Goal: Task Accomplishment & Management: Manage account settings

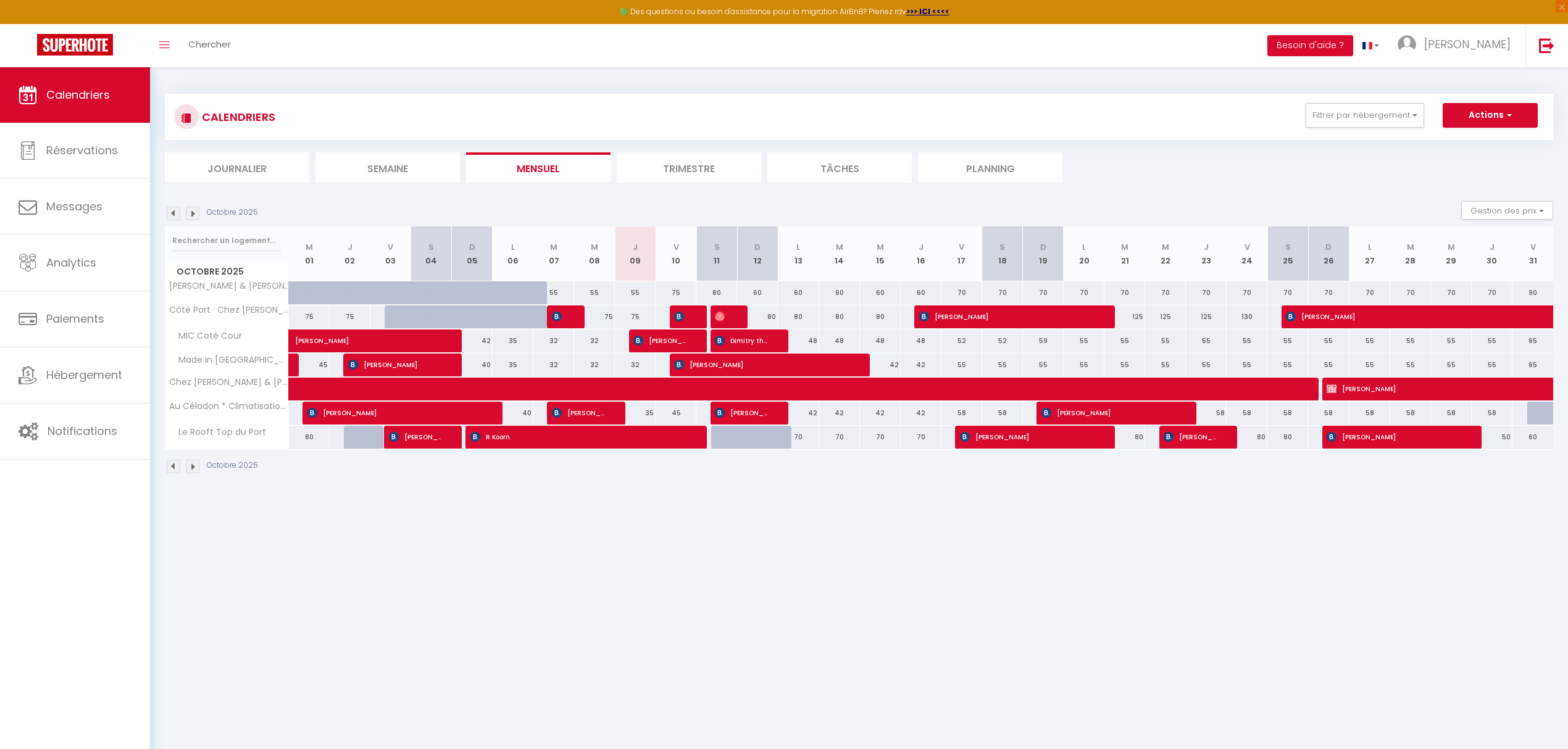
click at [169, 216] on img at bounding box center [173, 213] width 13 height 13
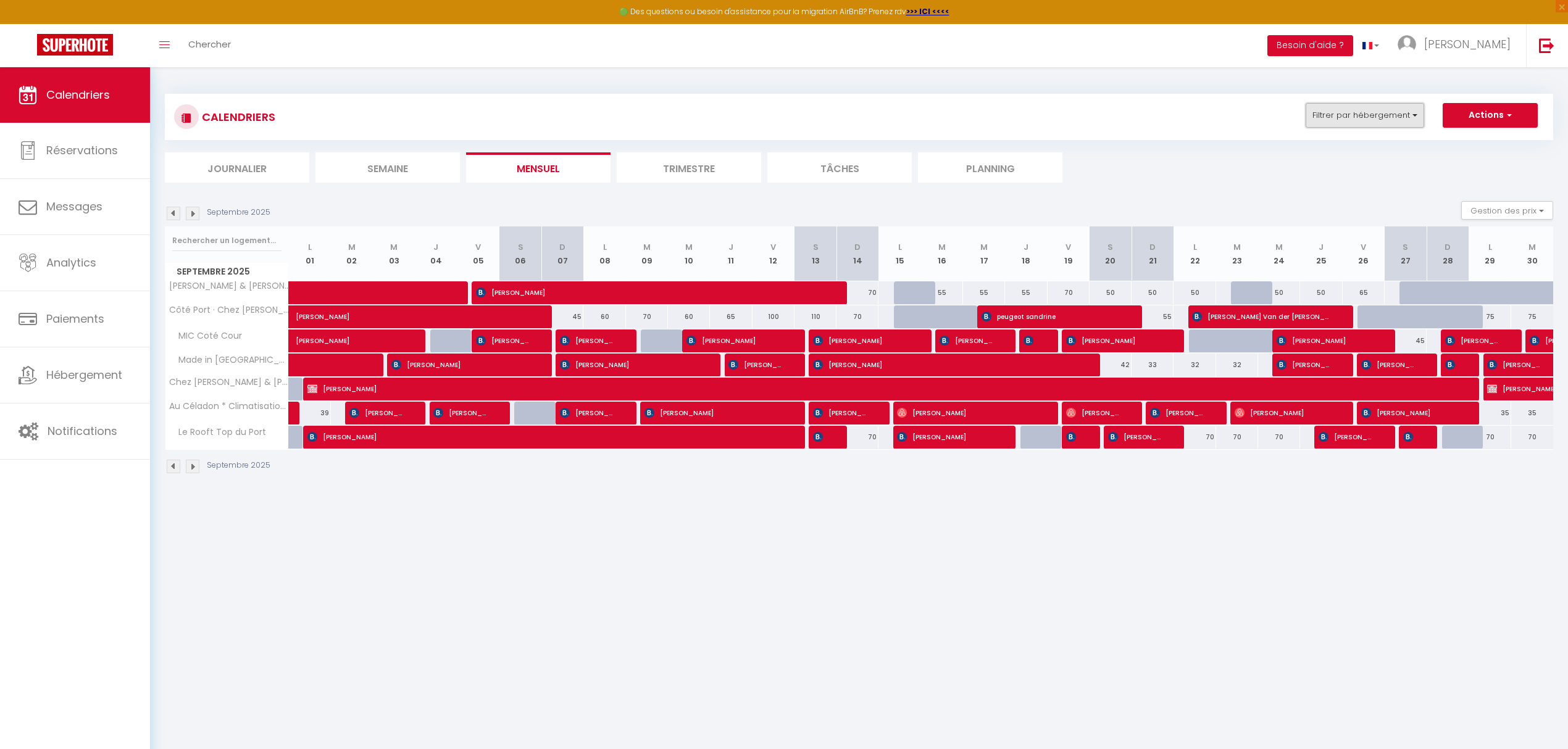
click at [1418, 113] on button "Filtrer par hébergement" at bounding box center [1364, 115] width 118 height 25
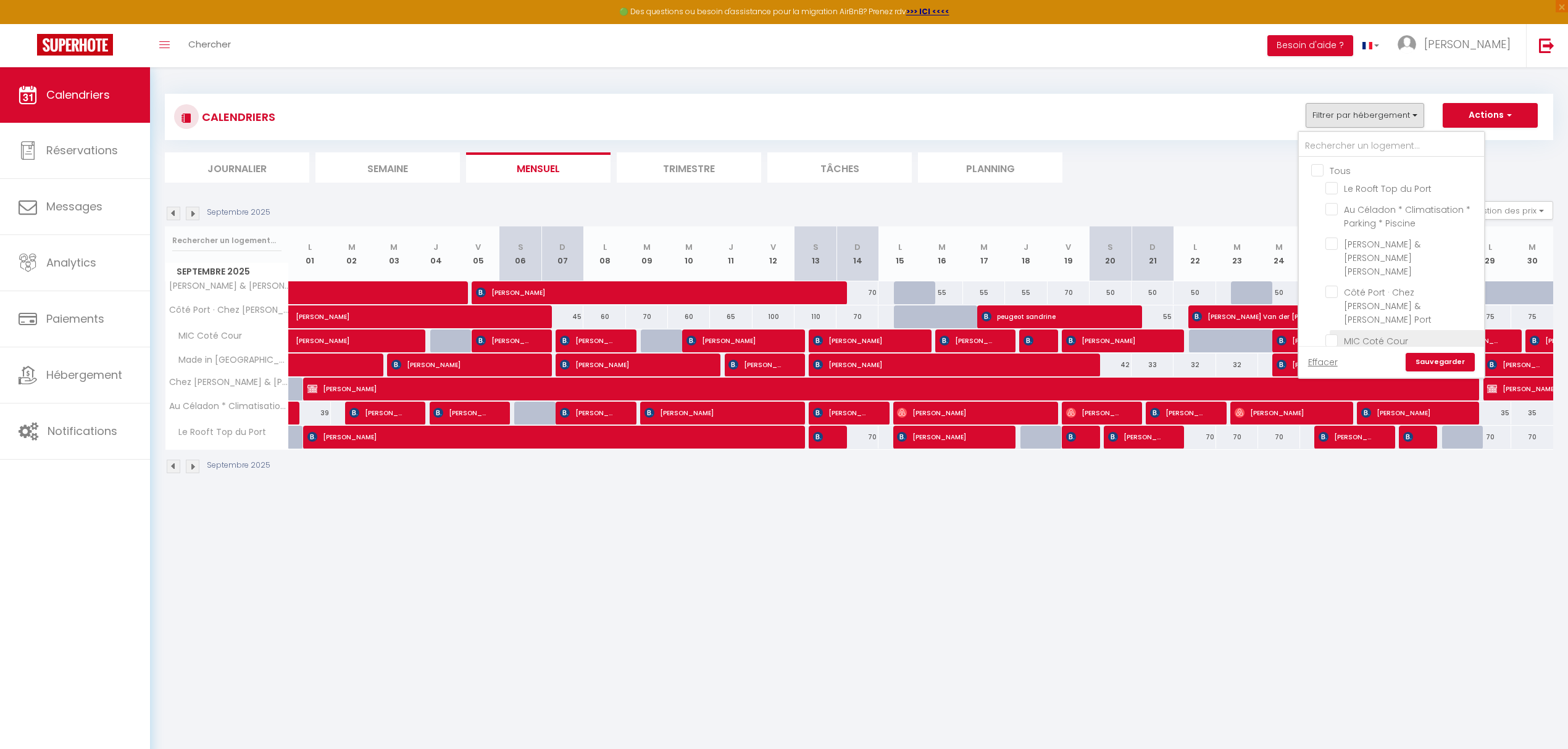
click at [1326, 334] on input "MIC Coté Cour" at bounding box center [1402, 340] width 155 height 13
checkbox input "true"
checkbox input "false"
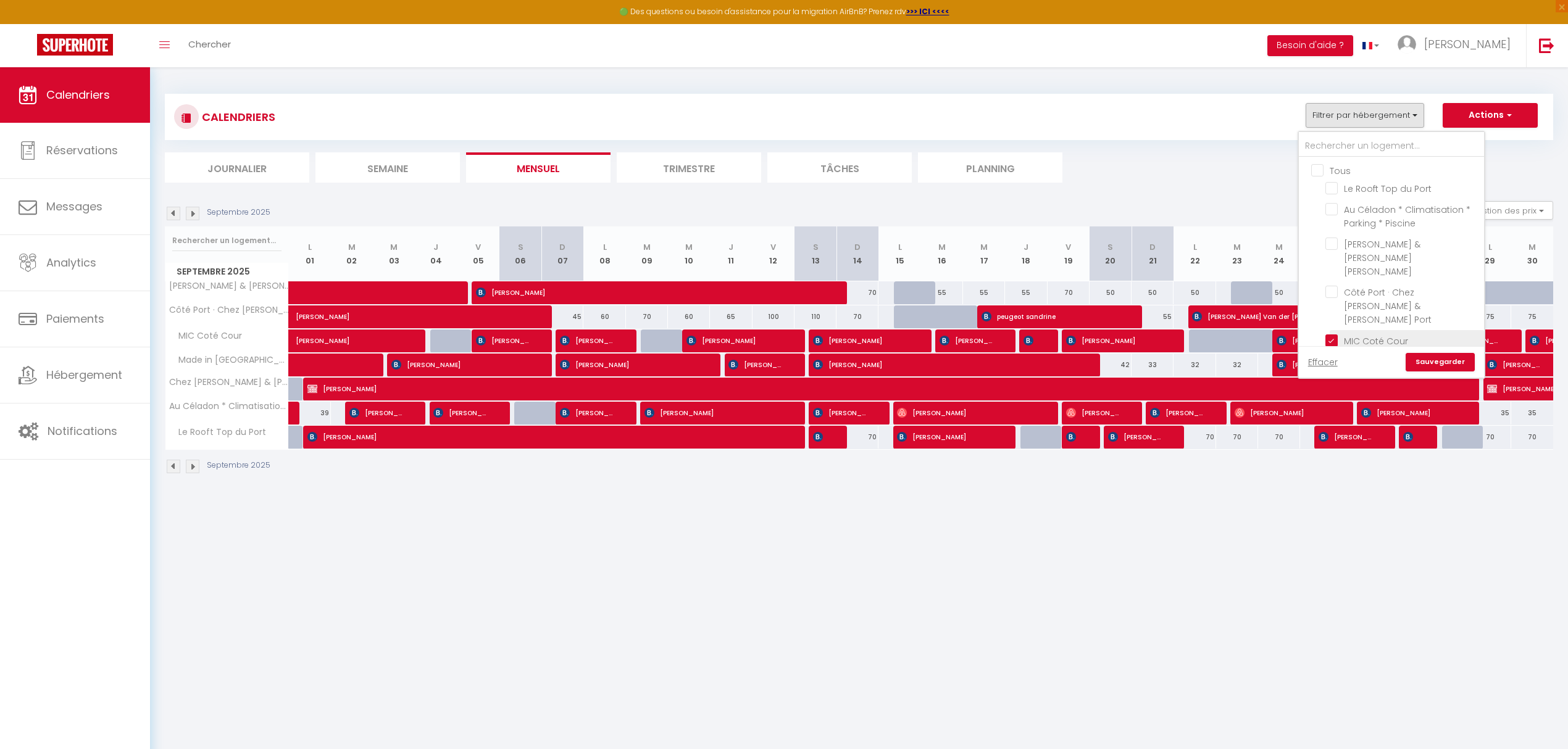
checkbox input "false"
click at [1331, 355] on input "Made in [GEOGRAPHIC_DATA]" at bounding box center [1402, 361] width 155 height 13
checkbox input "true"
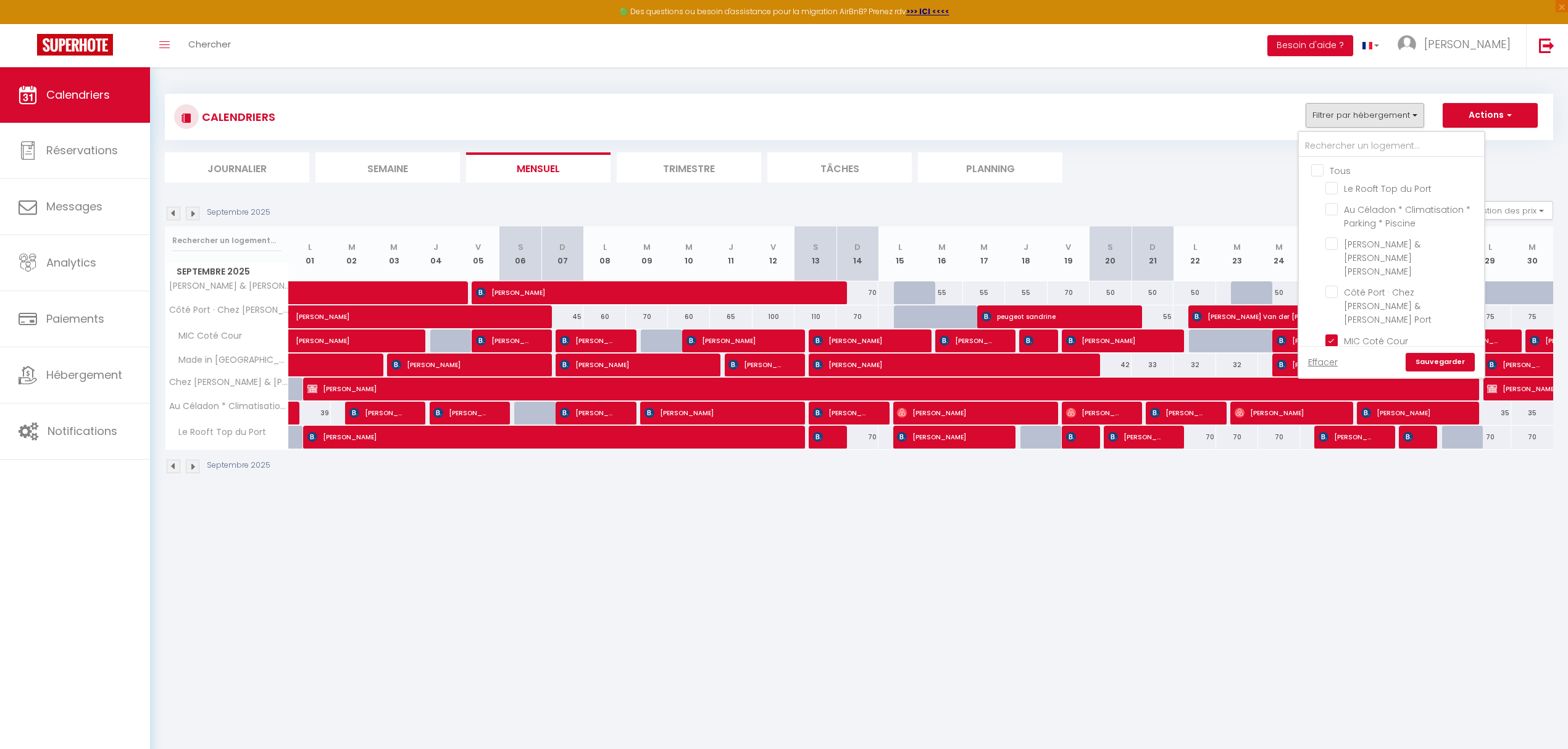
checkbox input "false"
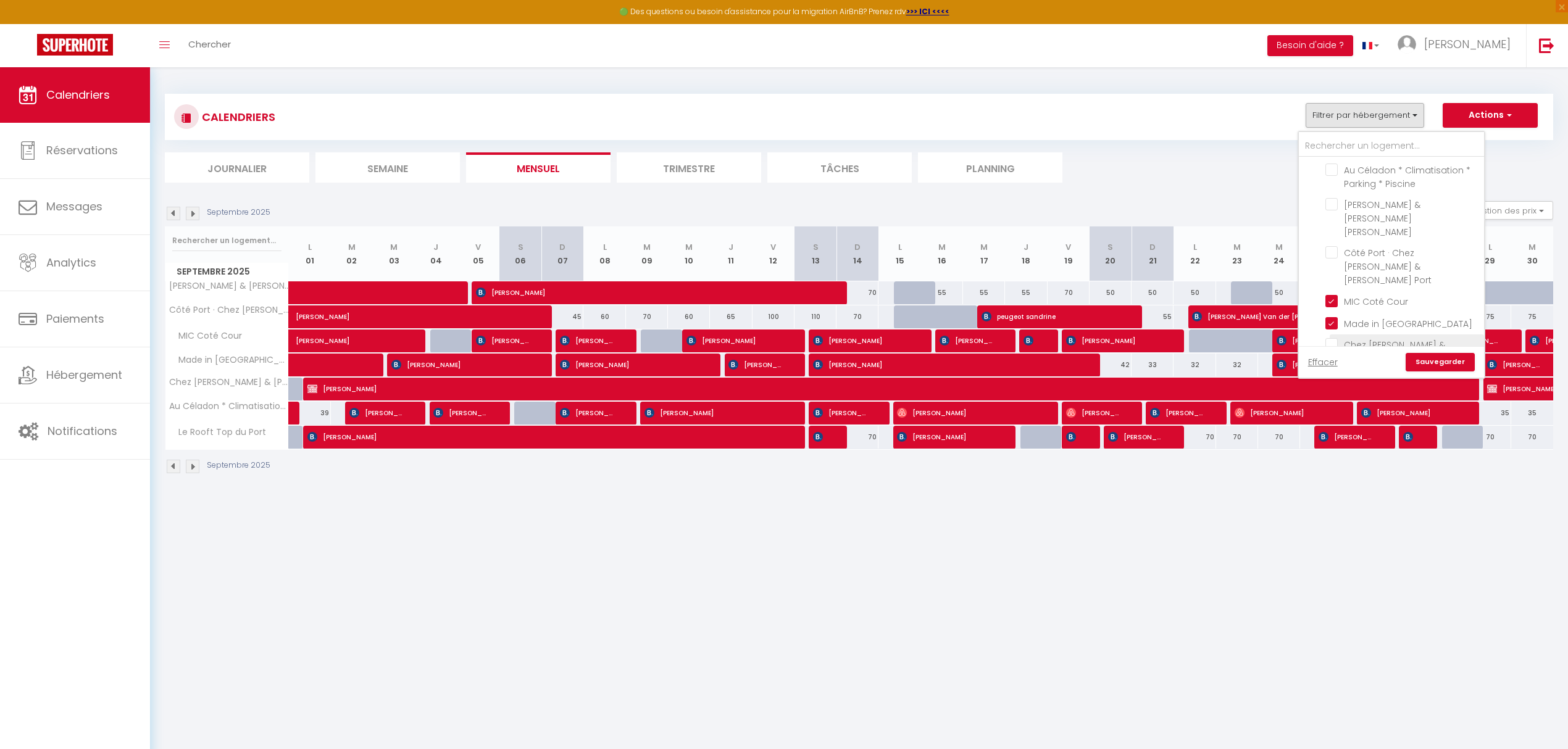
click at [1333, 338] on input "Chez [PERSON_NAME] & [PERSON_NAME] Canal" at bounding box center [1402, 345] width 155 height 13
checkbox input "true"
checkbox input "false"
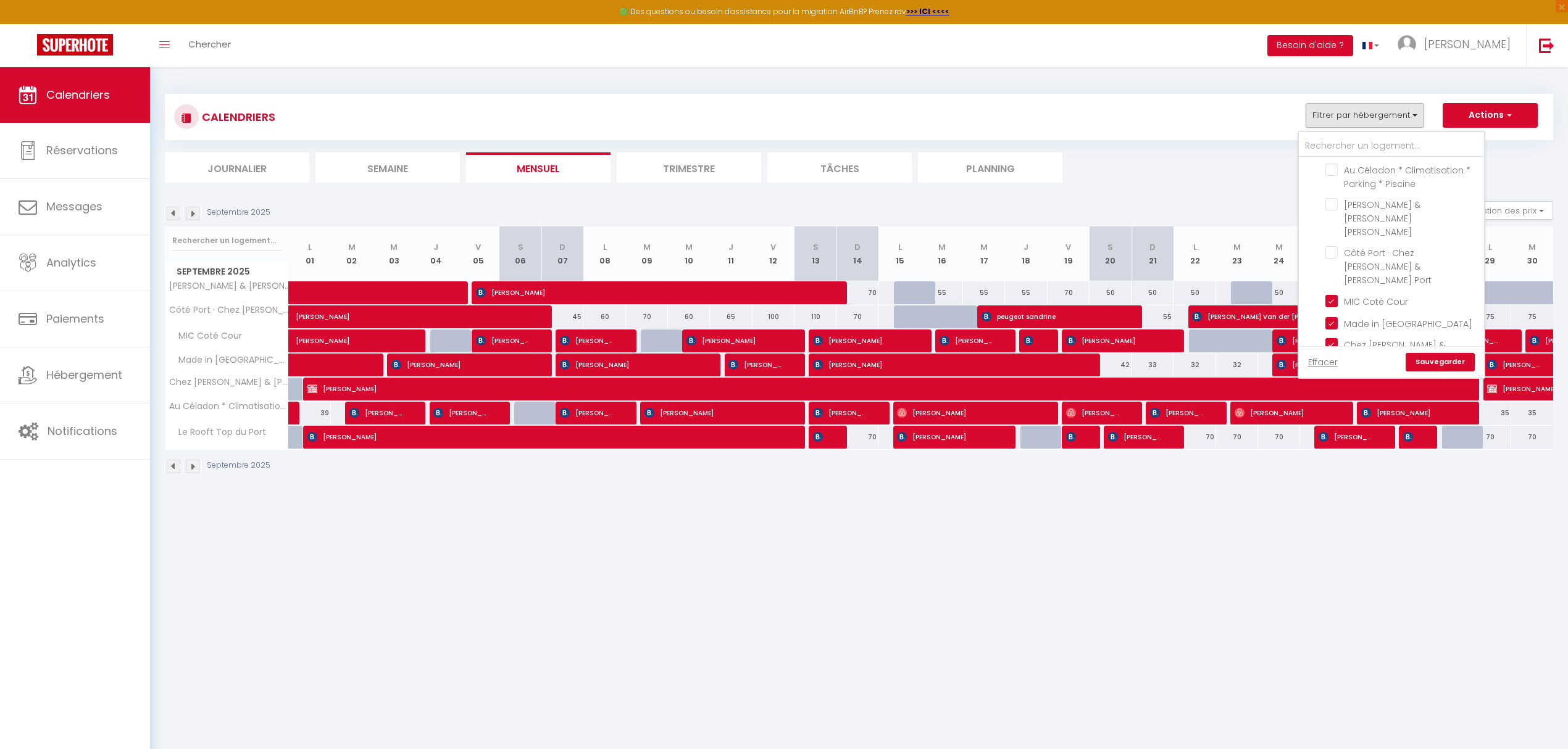
checkbox input "false"
click at [1435, 361] on link "Sauvegarder" at bounding box center [1440, 361] width 69 height 18
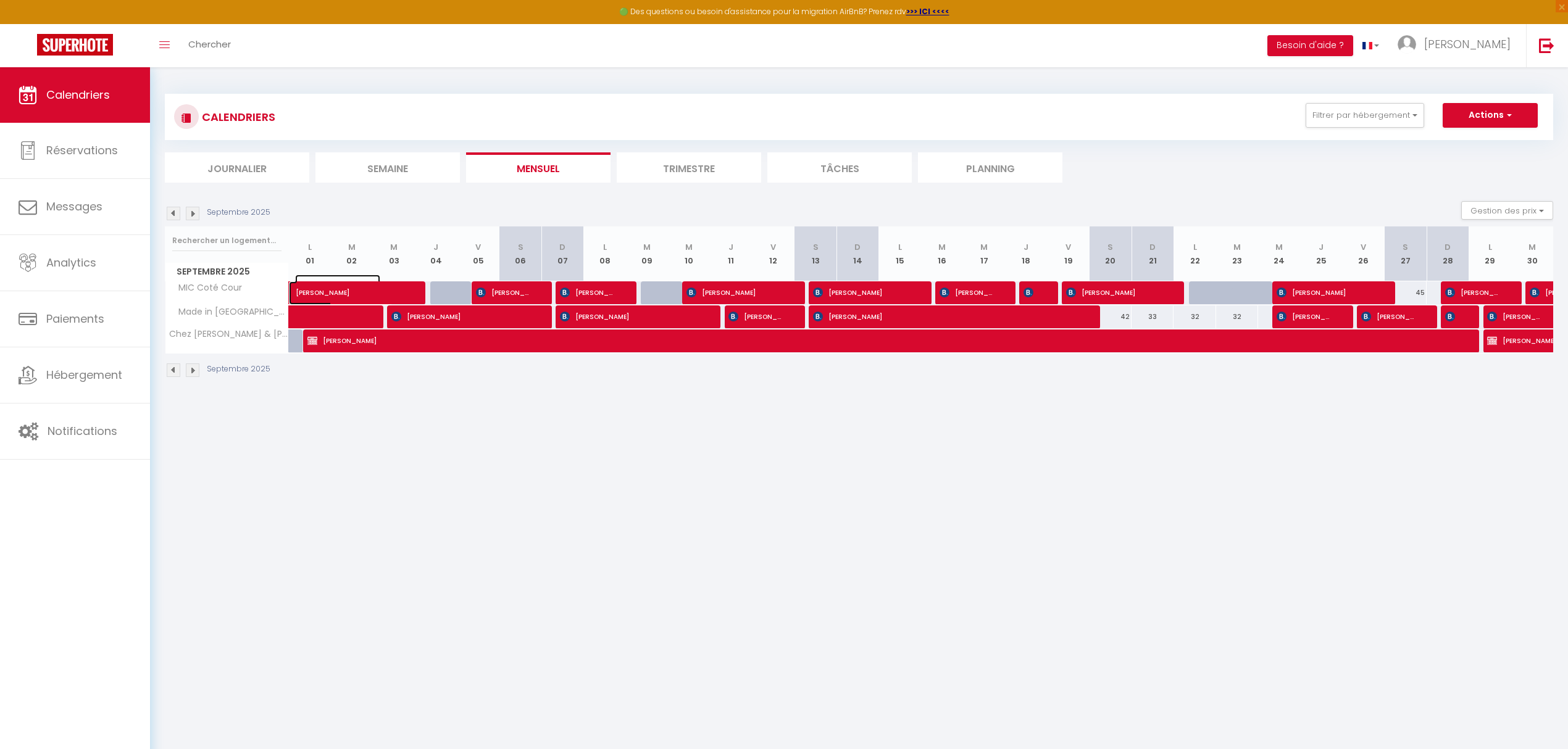
click at [361, 292] on span "[PERSON_NAME]" at bounding box center [337, 286] width 85 height 24
select select "KO"
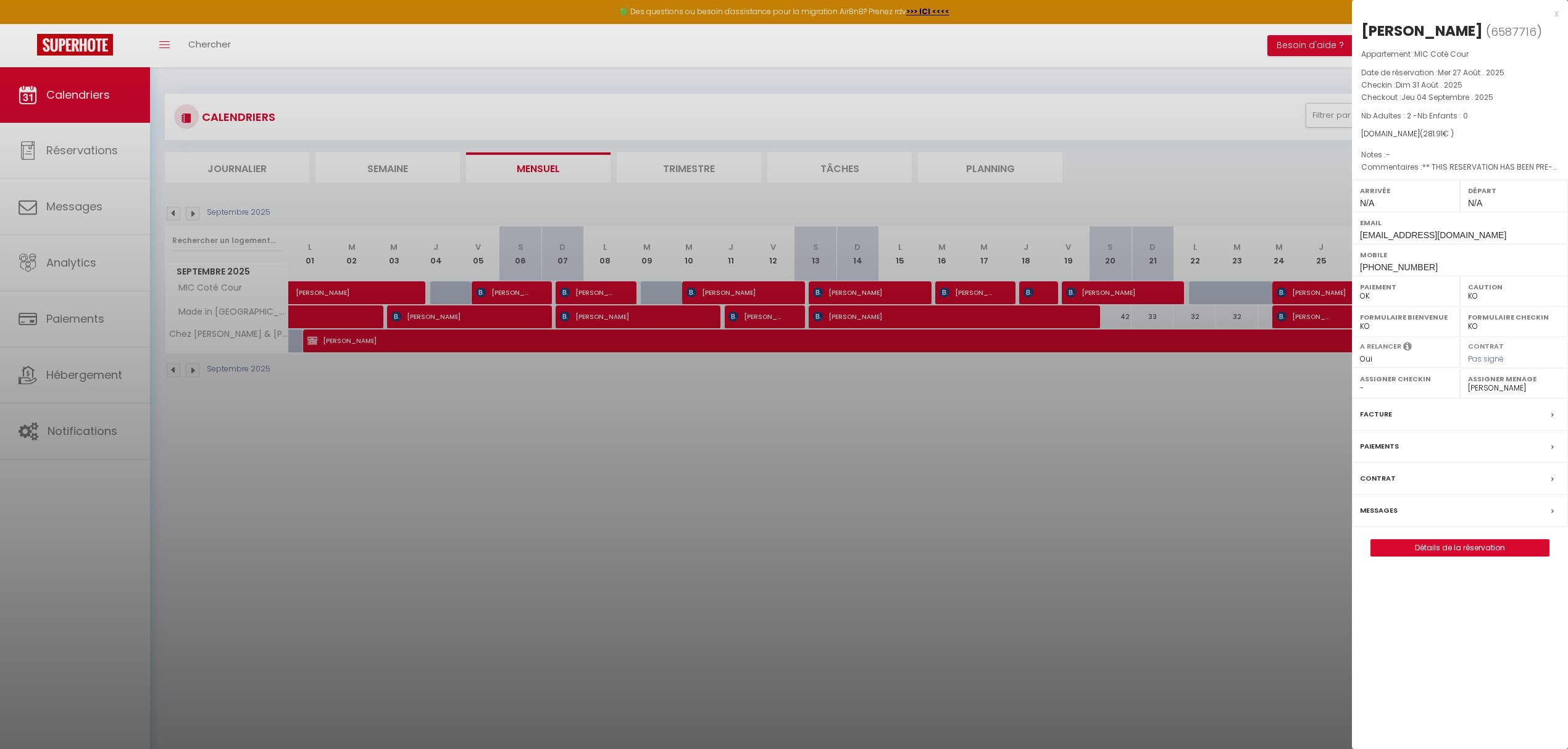
click at [523, 292] on div at bounding box center [784, 374] width 1568 height 749
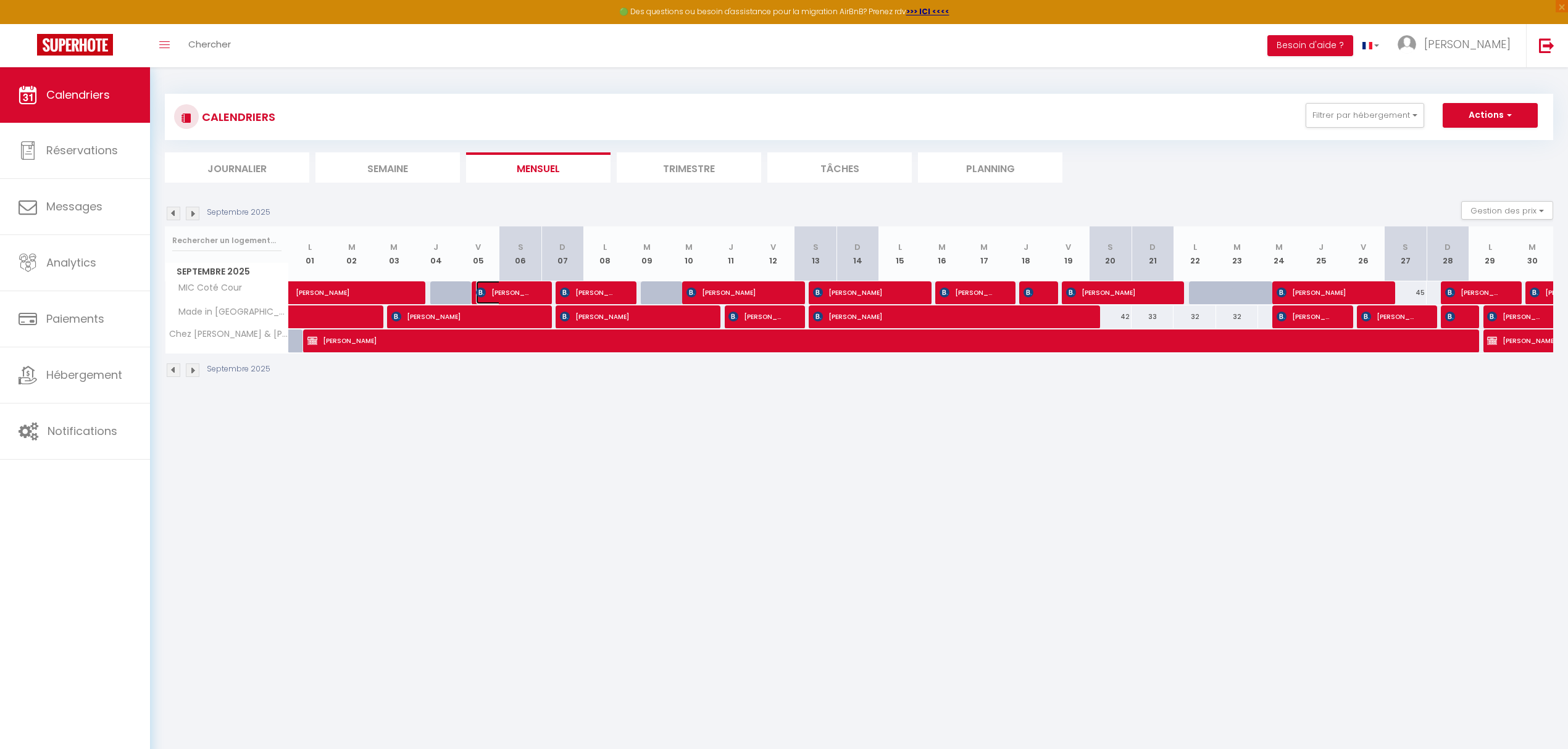
click at [523, 292] on span "[PERSON_NAME]" at bounding box center [503, 292] width 56 height 24
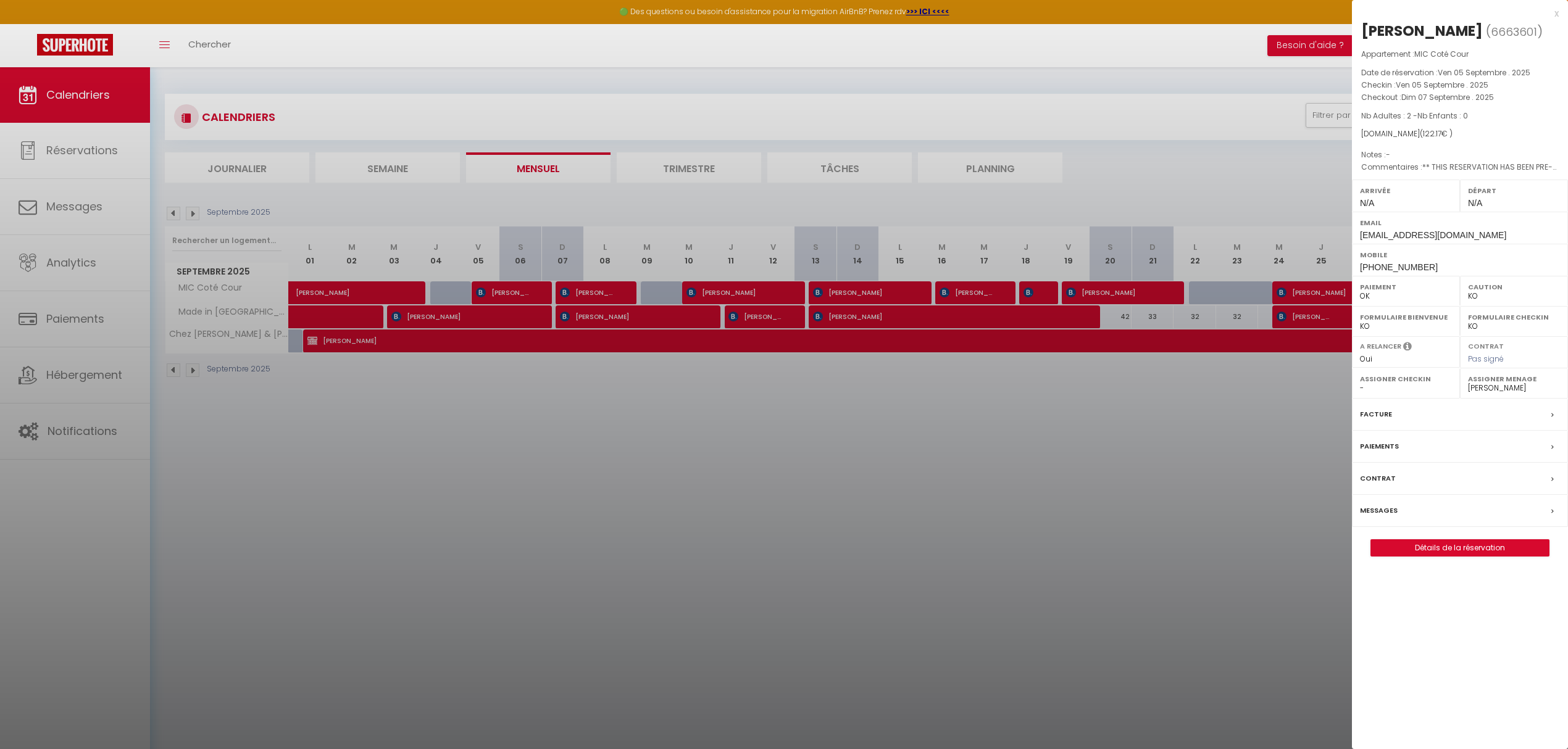
click at [596, 296] on div at bounding box center [784, 374] width 1568 height 749
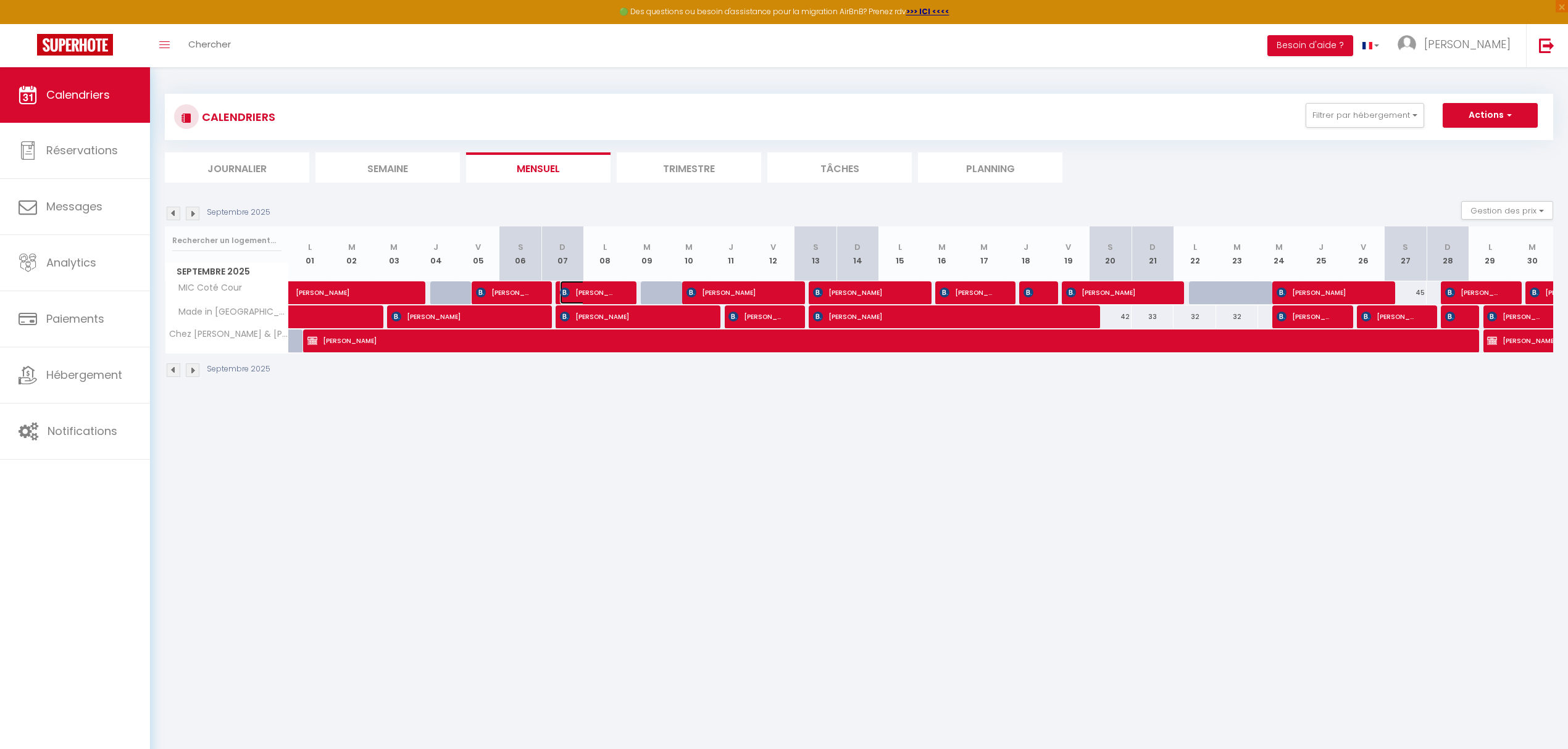
click at [596, 296] on span "[PERSON_NAME]" at bounding box center [587, 292] width 56 height 24
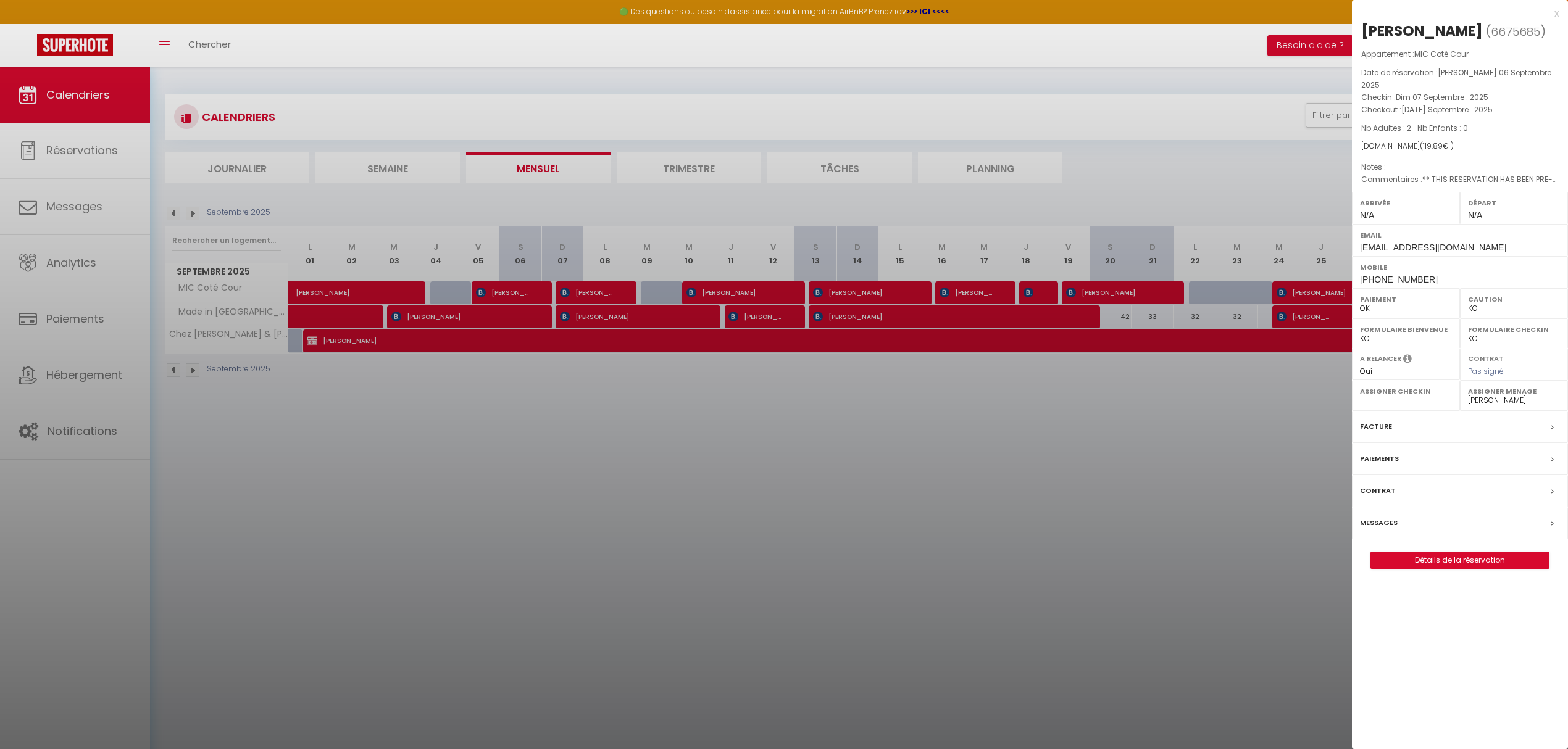
click at [753, 292] on div at bounding box center [784, 374] width 1568 height 749
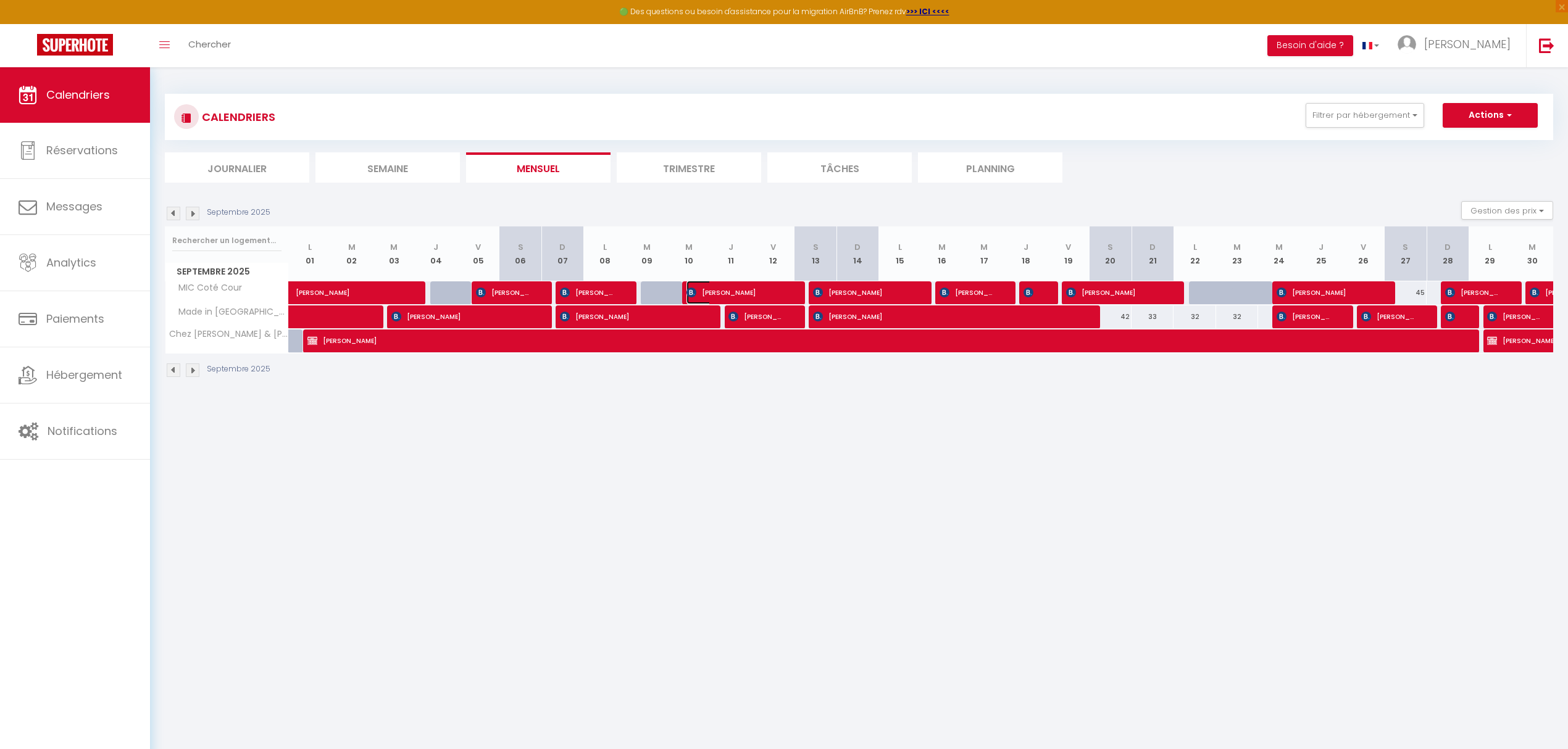
click at [751, 292] on span "[PERSON_NAME]" at bounding box center [736, 292] width 98 height 24
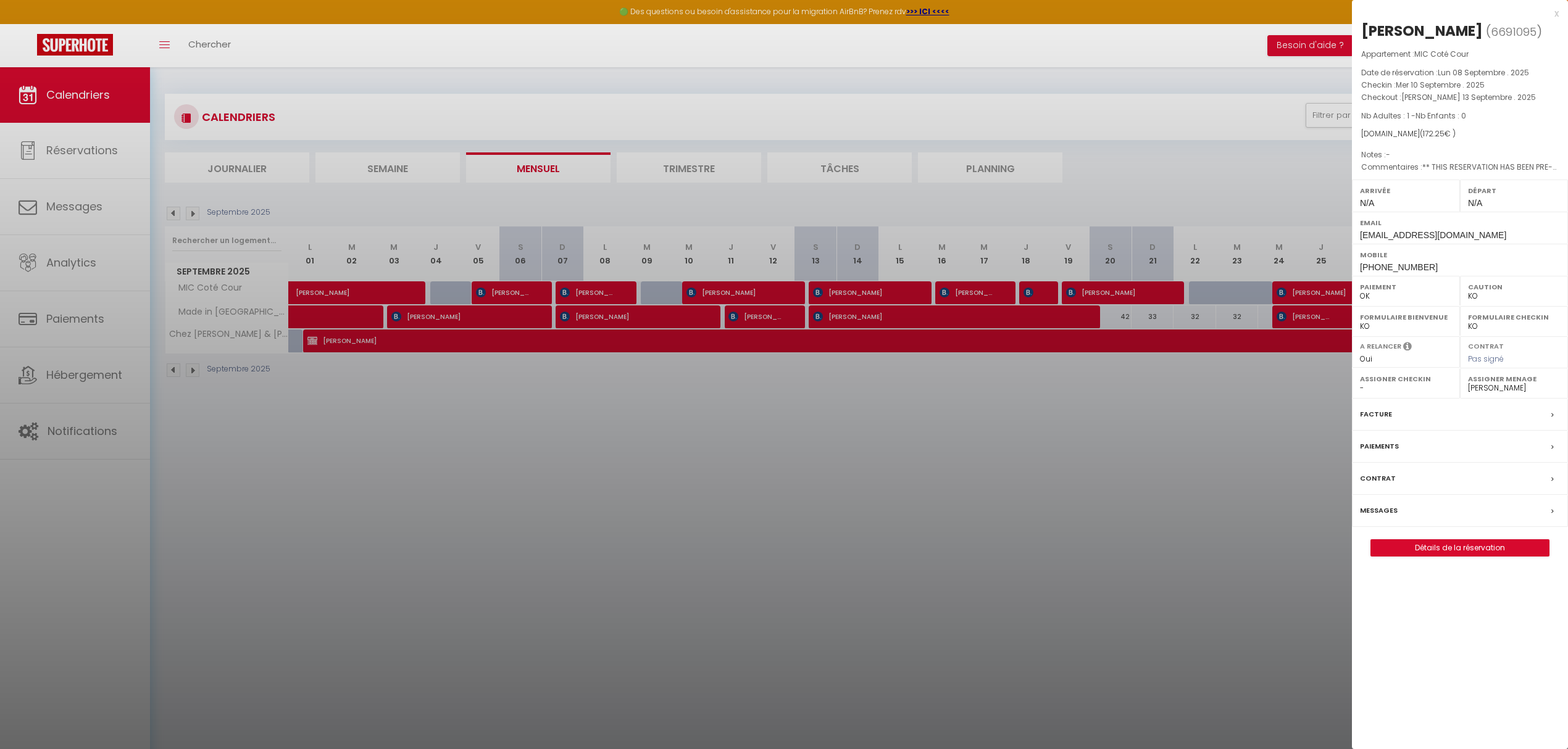
click at [859, 292] on div at bounding box center [784, 374] width 1568 height 749
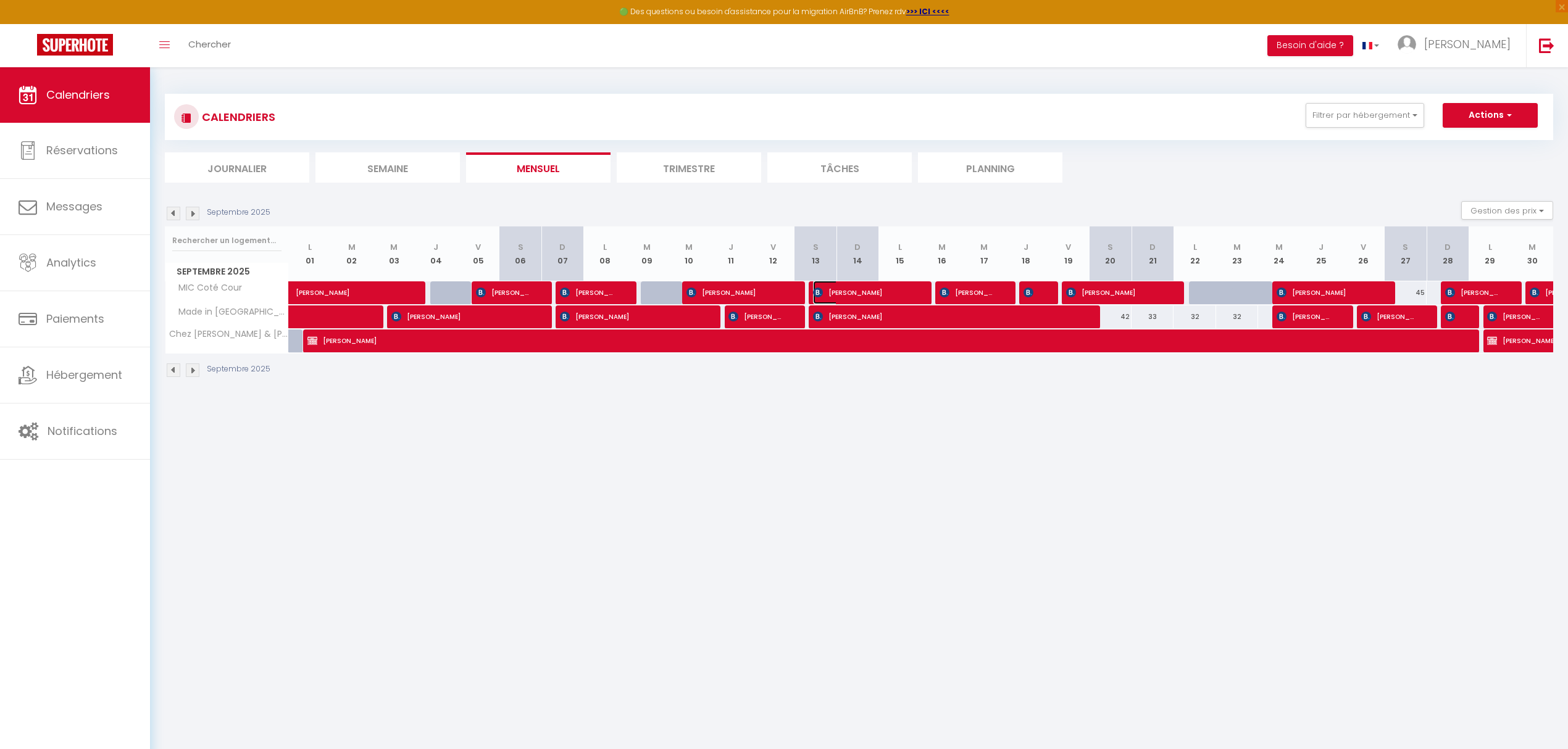
click at [859, 292] on span "[PERSON_NAME]" at bounding box center [862, 292] width 98 height 24
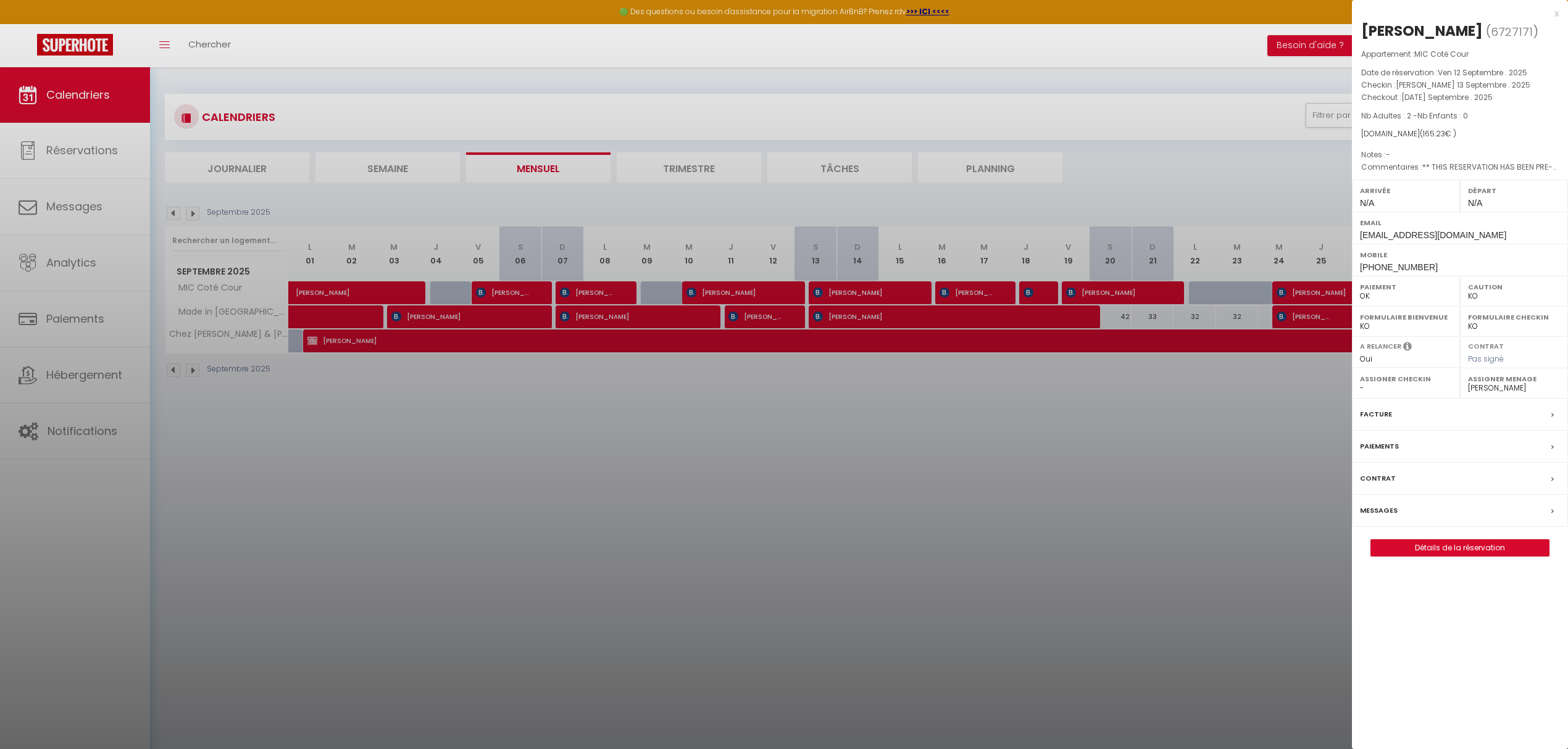
click at [978, 285] on div at bounding box center [784, 374] width 1568 height 749
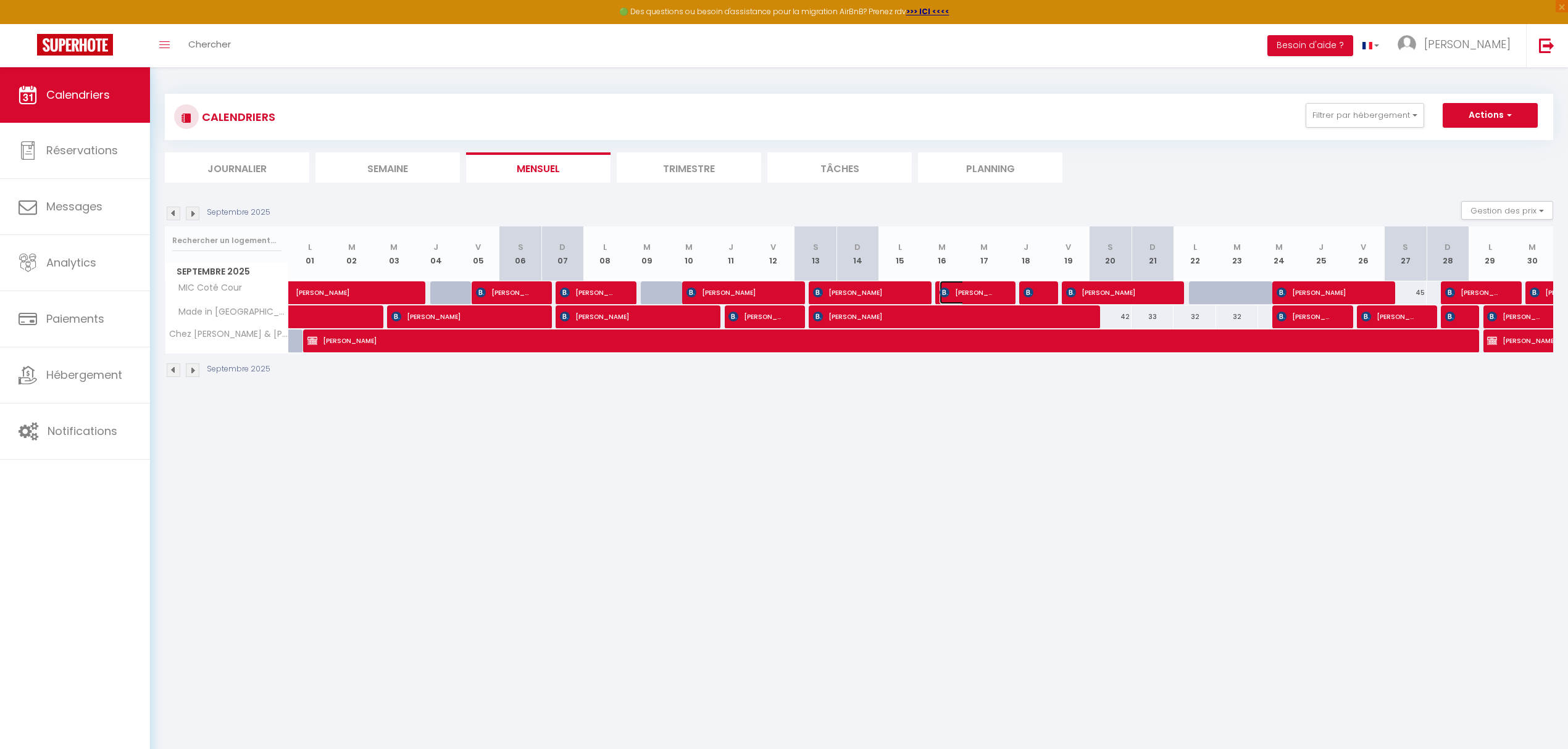
click at [977, 292] on span "[PERSON_NAME]" at bounding box center [967, 292] width 56 height 24
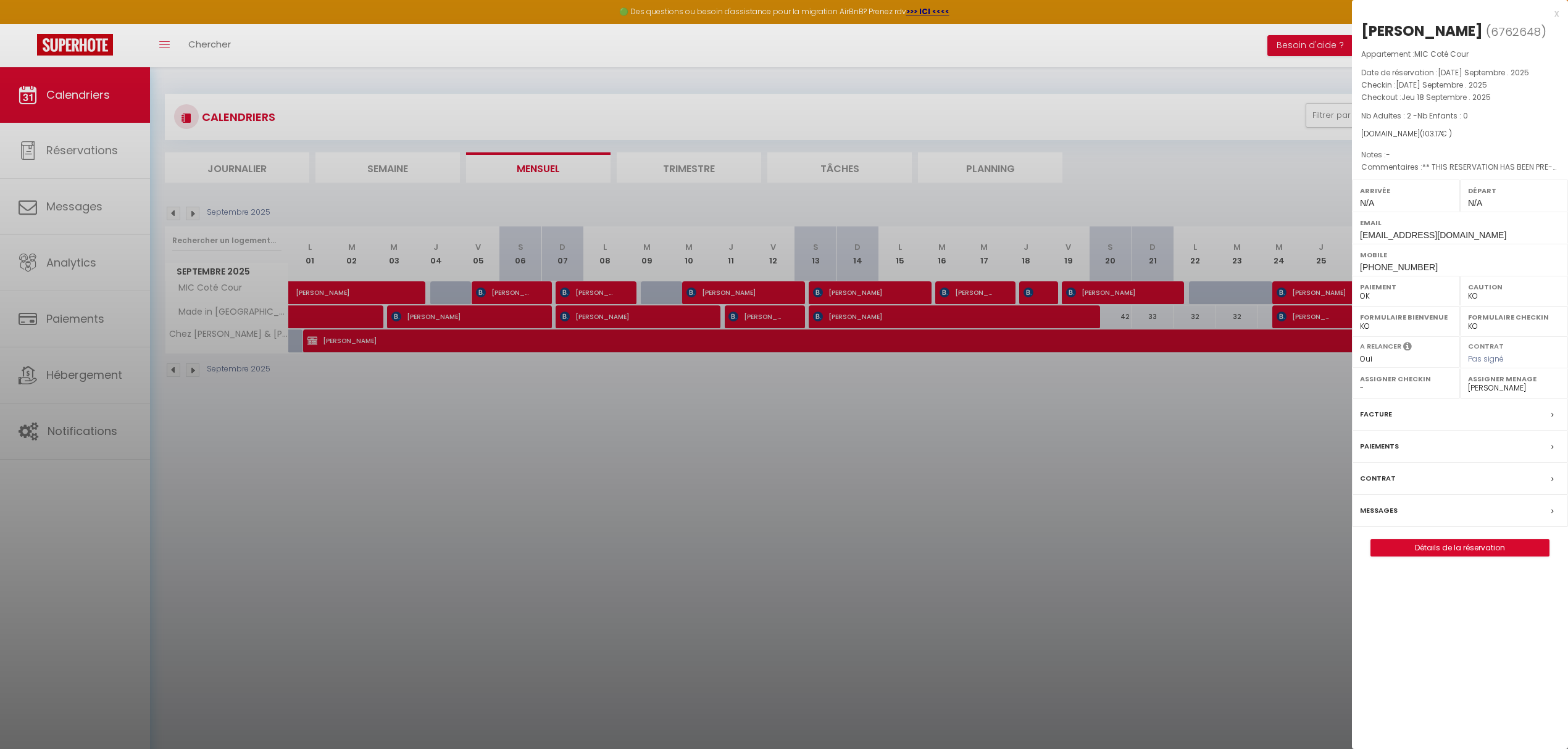
drag, startPoint x: 1050, startPoint y: 294, endPoint x: 1028, endPoint y: 296, distance: 22.1
click at [1050, 294] on div at bounding box center [784, 374] width 1568 height 749
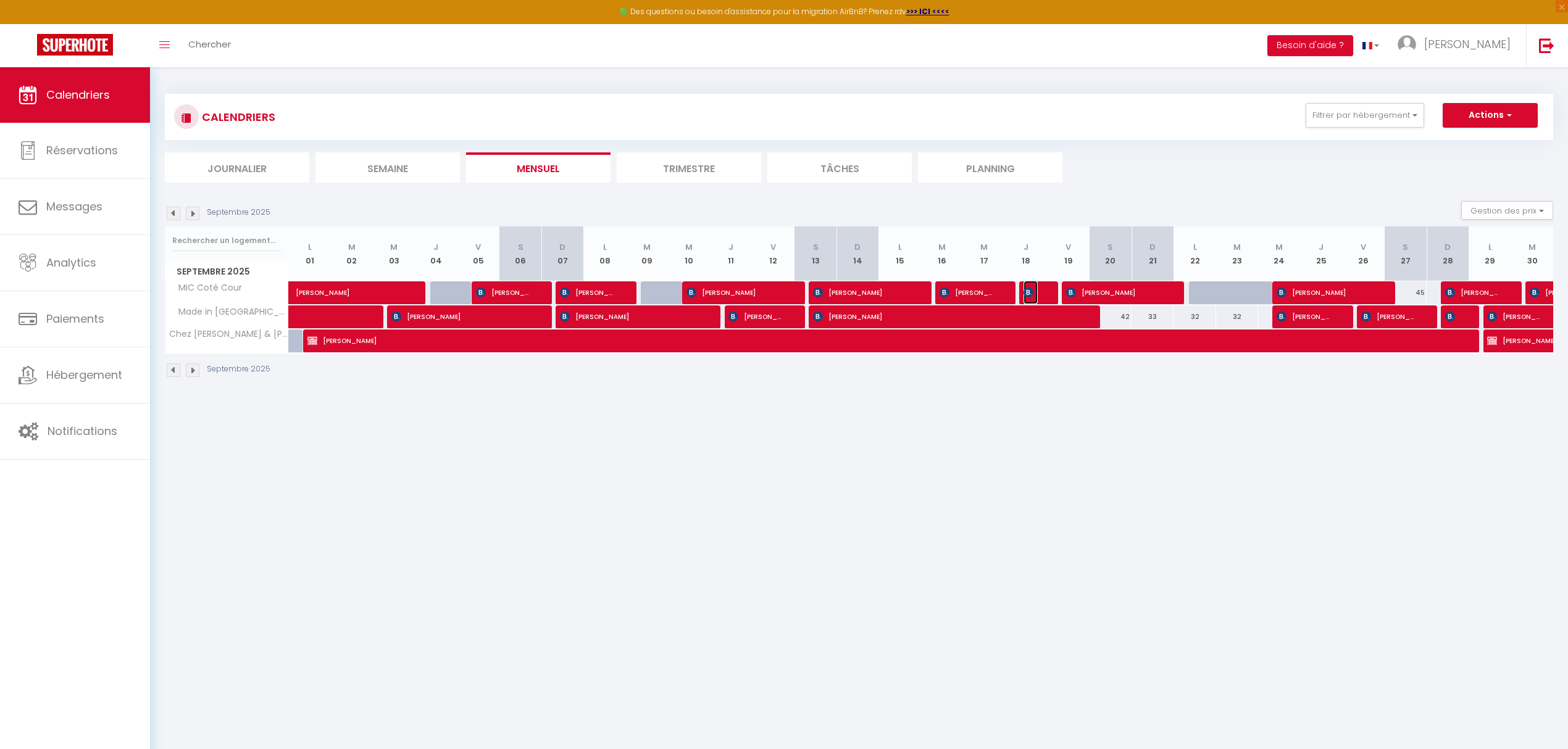
click at [1033, 292] on img at bounding box center [1028, 292] width 10 height 10
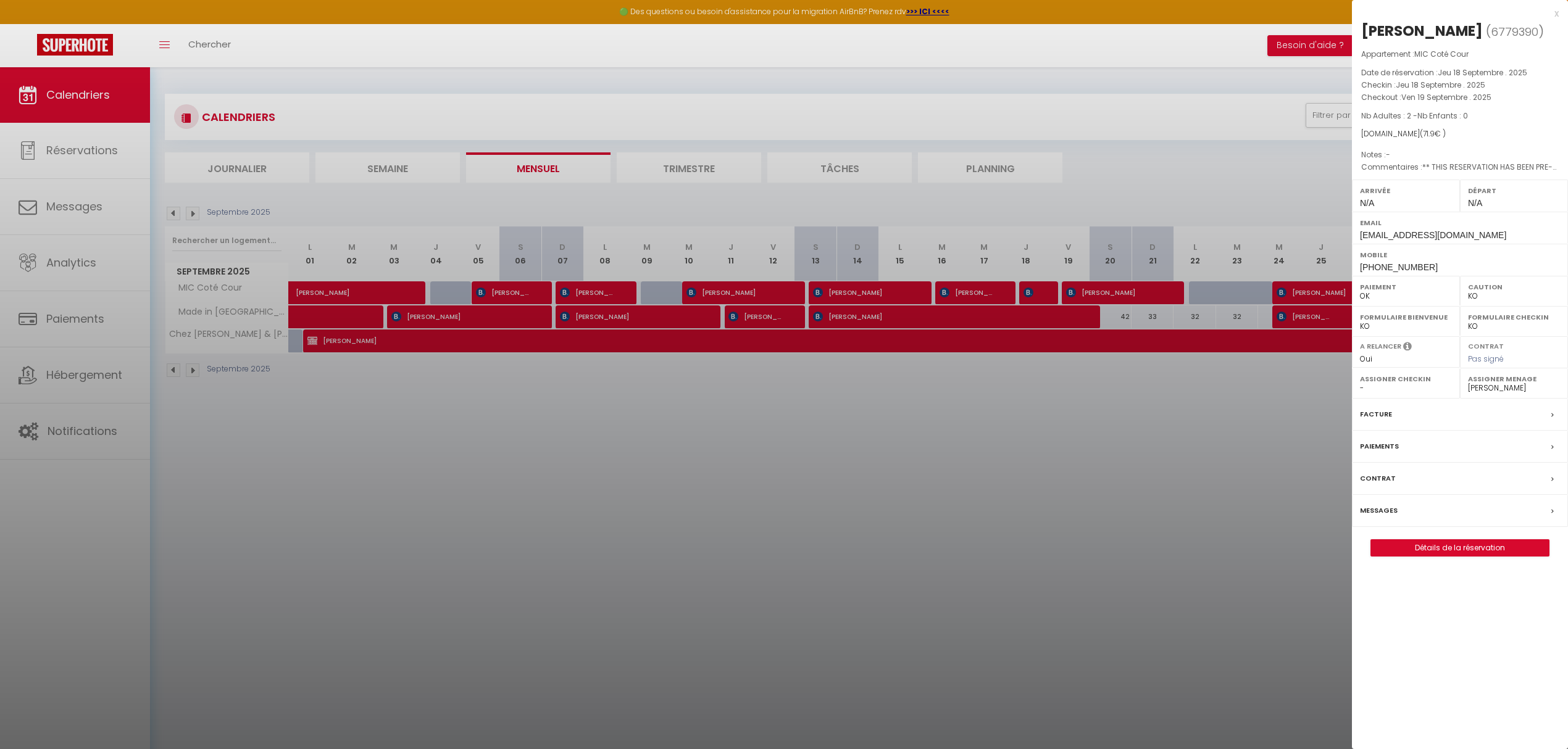
click at [1100, 297] on div at bounding box center [784, 374] width 1568 height 749
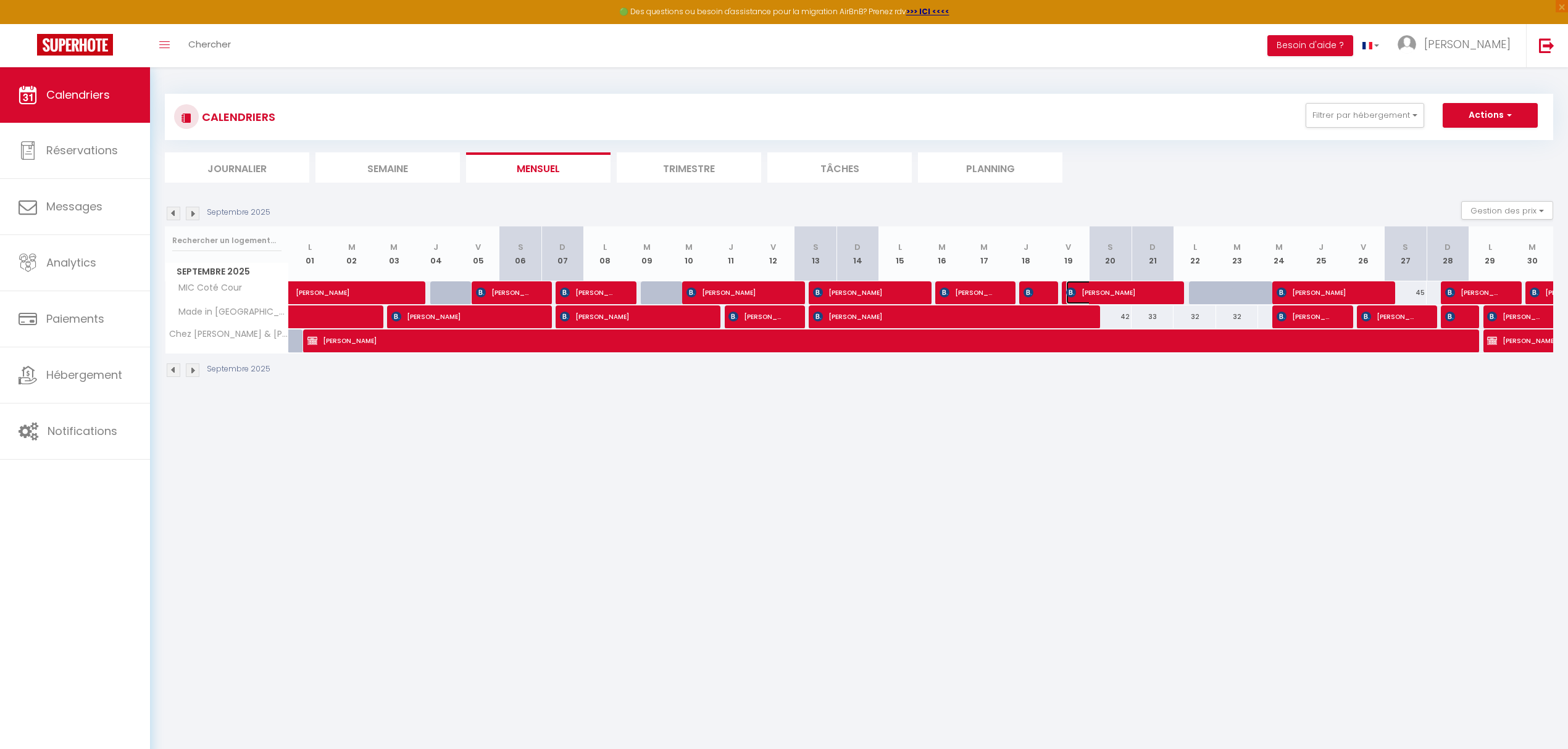
click at [1109, 297] on span "[PERSON_NAME]" at bounding box center [1115, 292] width 98 height 24
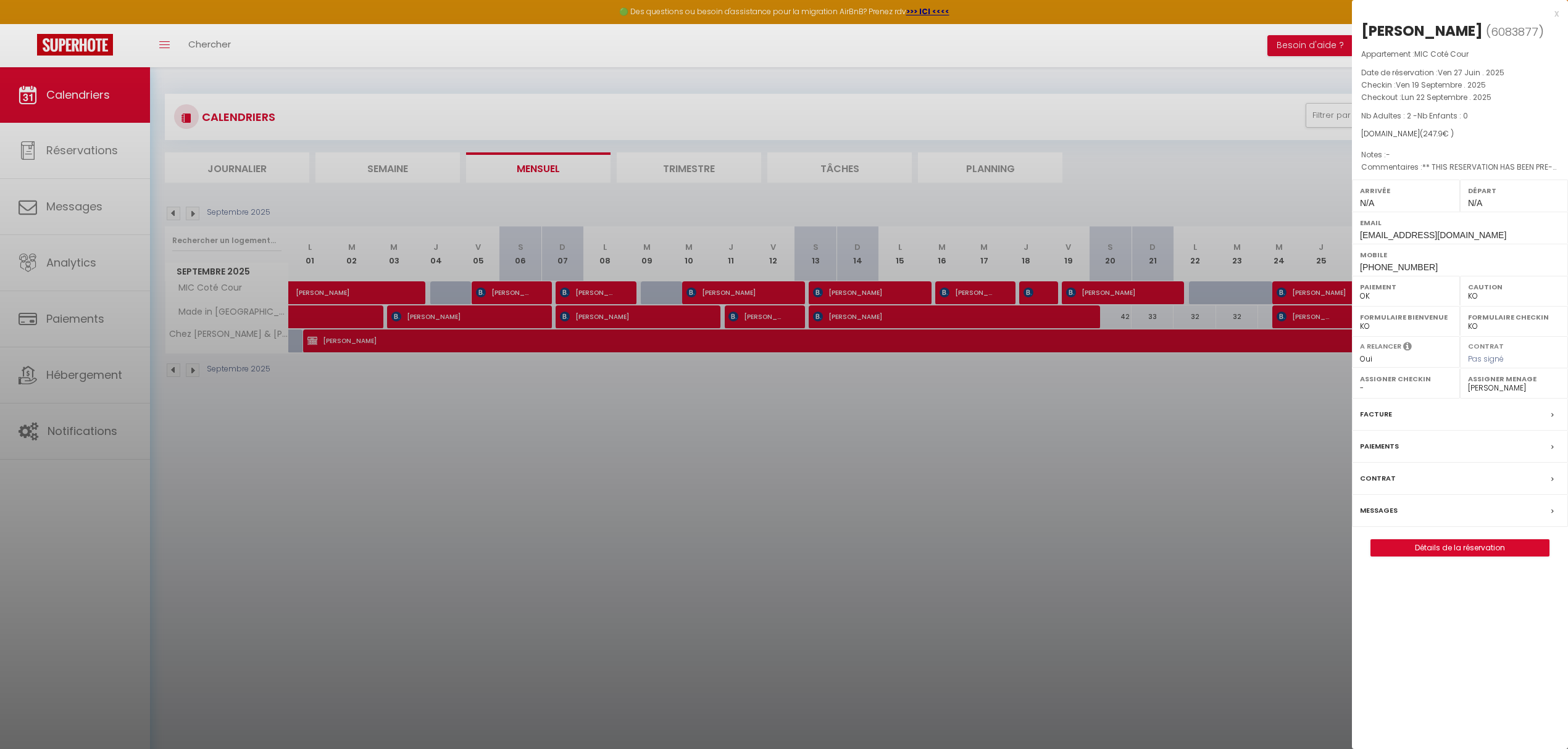
click at [1304, 292] on div at bounding box center [784, 374] width 1568 height 749
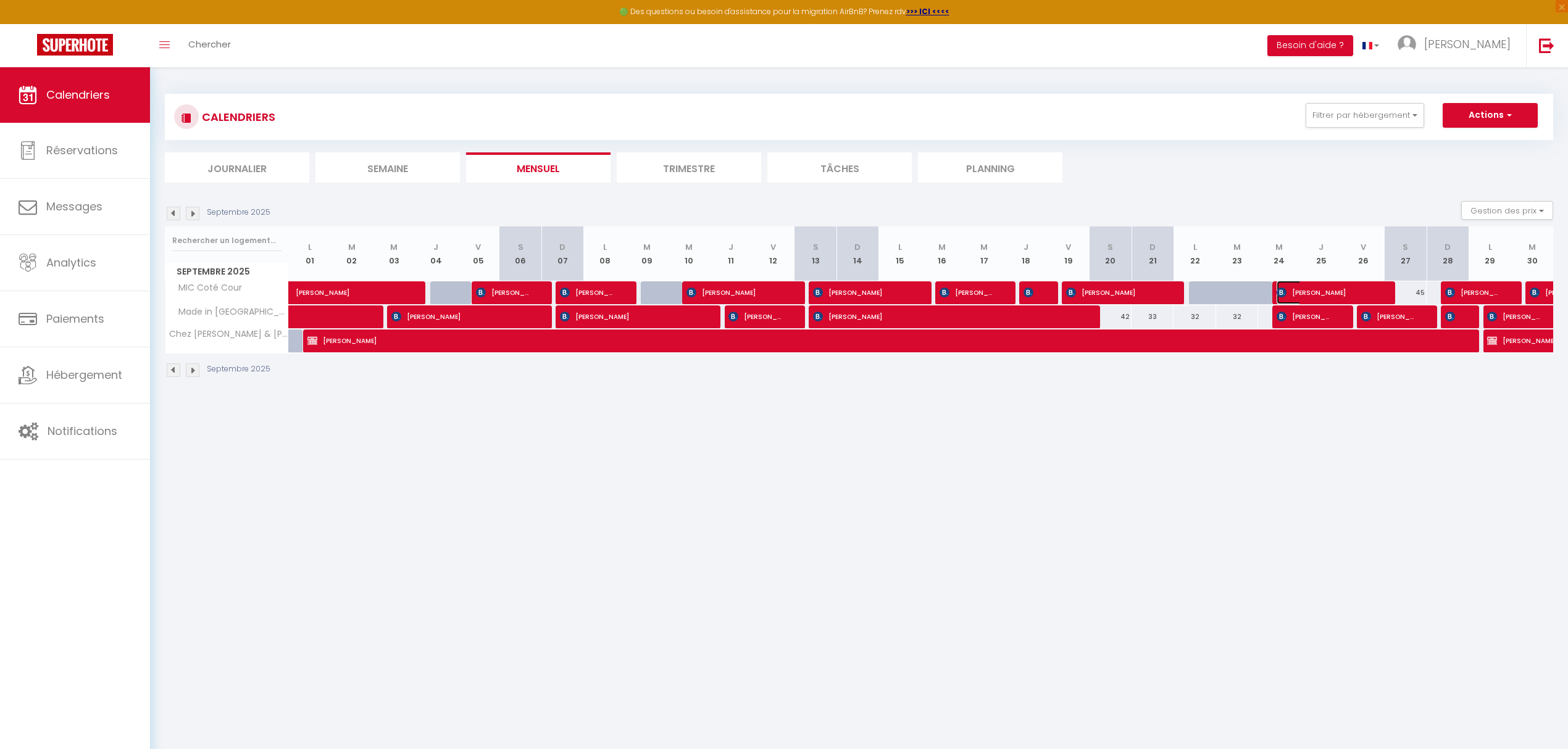
click at [1304, 292] on span "[PERSON_NAME]" at bounding box center [1325, 292] width 98 height 24
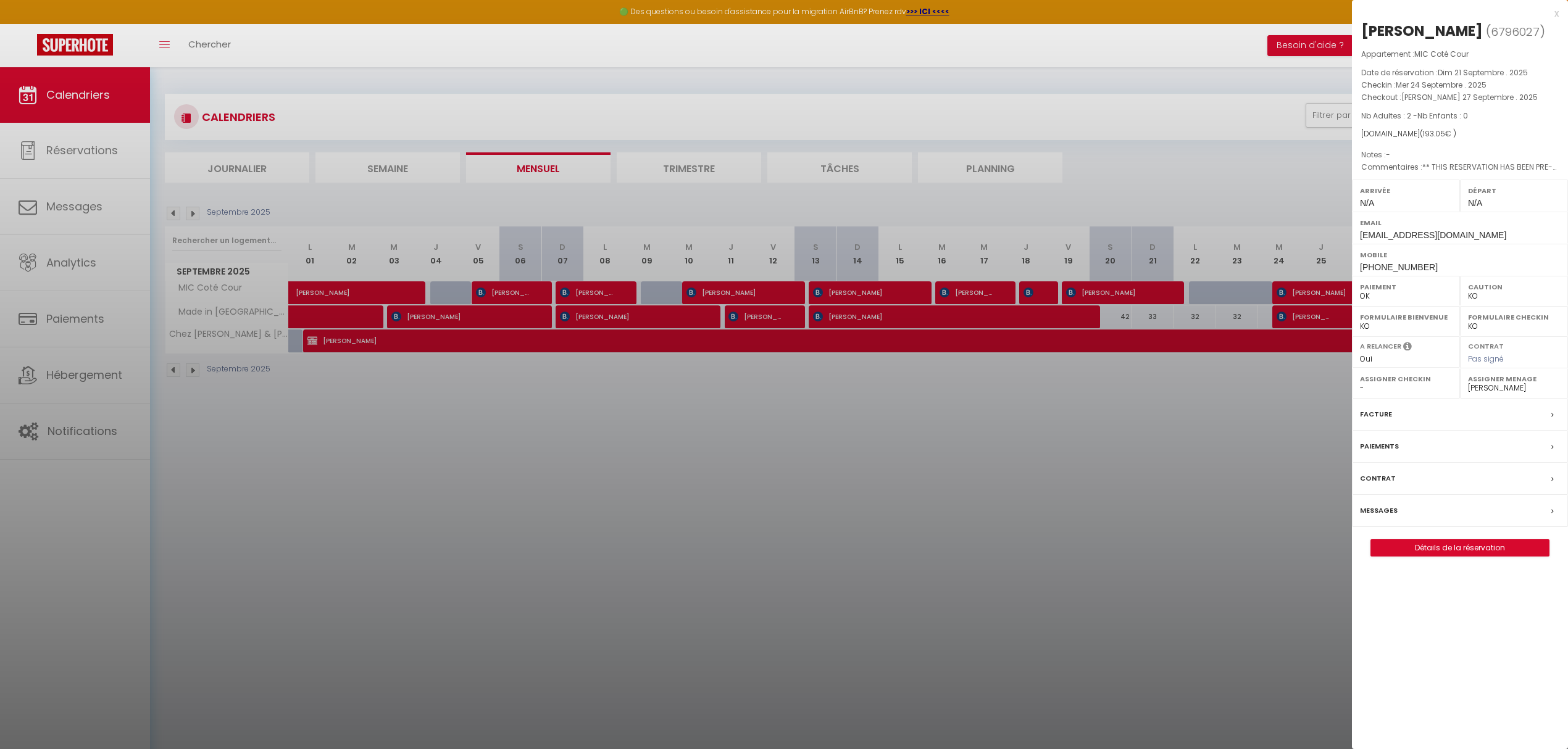
click at [1278, 485] on div at bounding box center [784, 374] width 1568 height 749
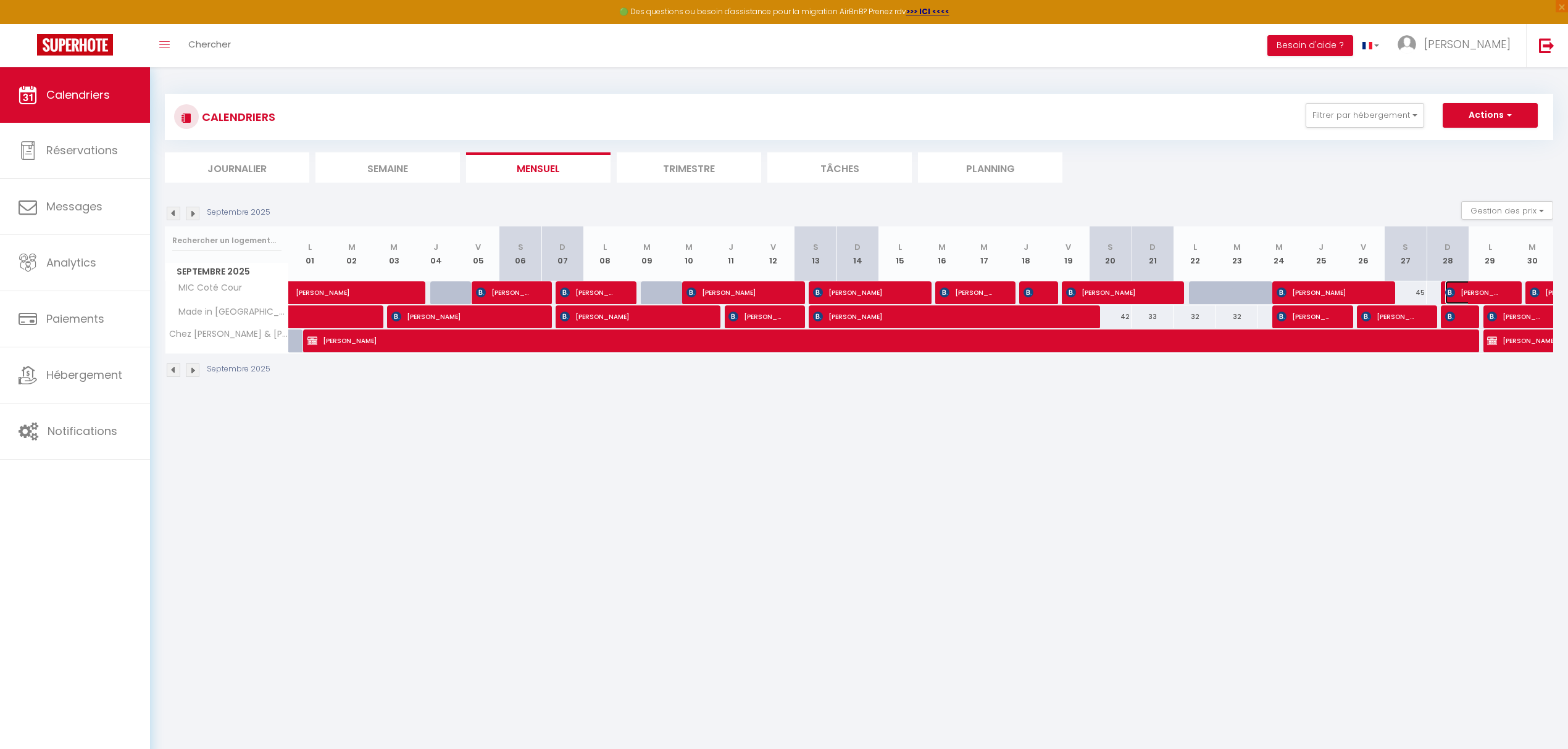
click at [1482, 295] on span "[PERSON_NAME]" at bounding box center [1473, 292] width 56 height 24
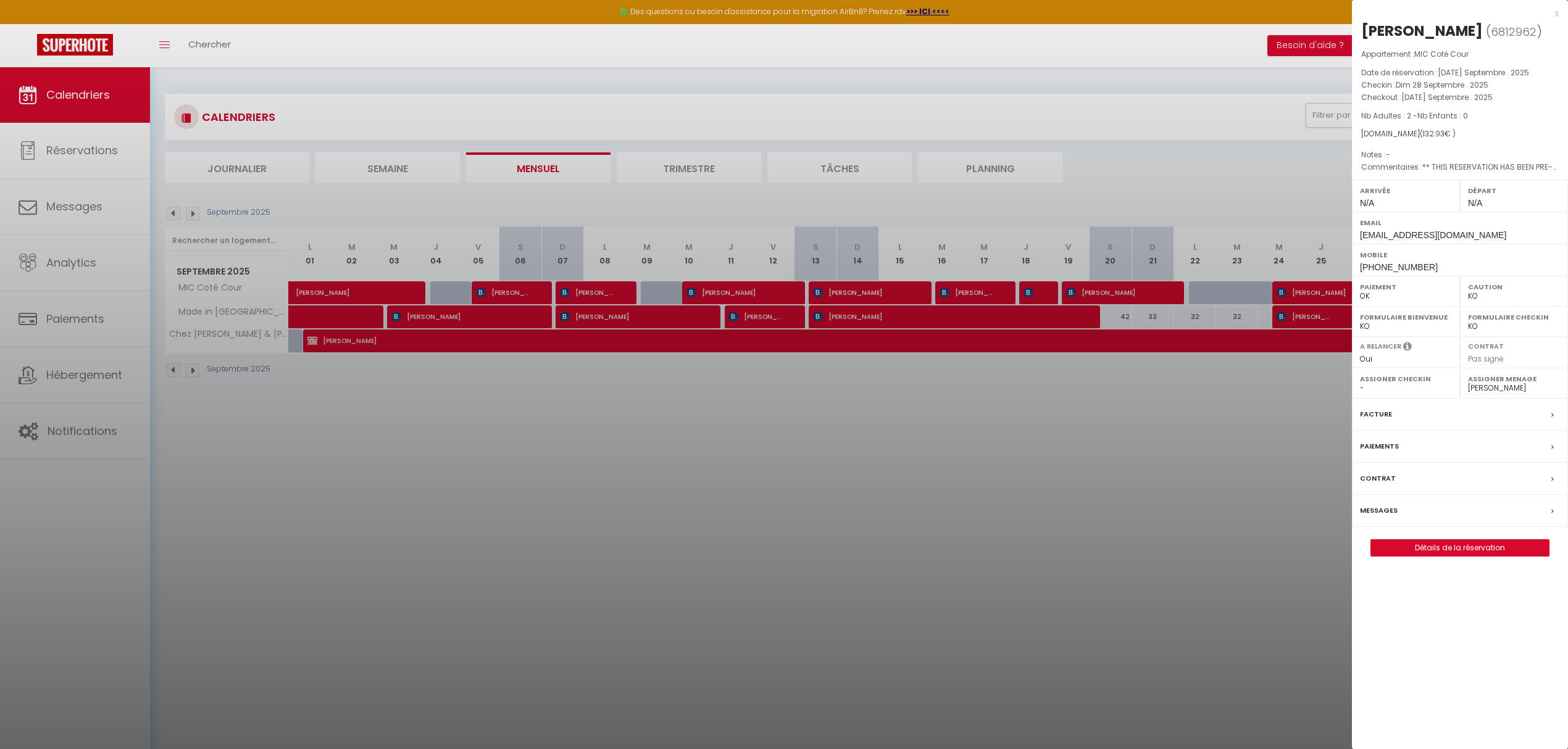
click at [315, 319] on div at bounding box center [784, 374] width 1568 height 749
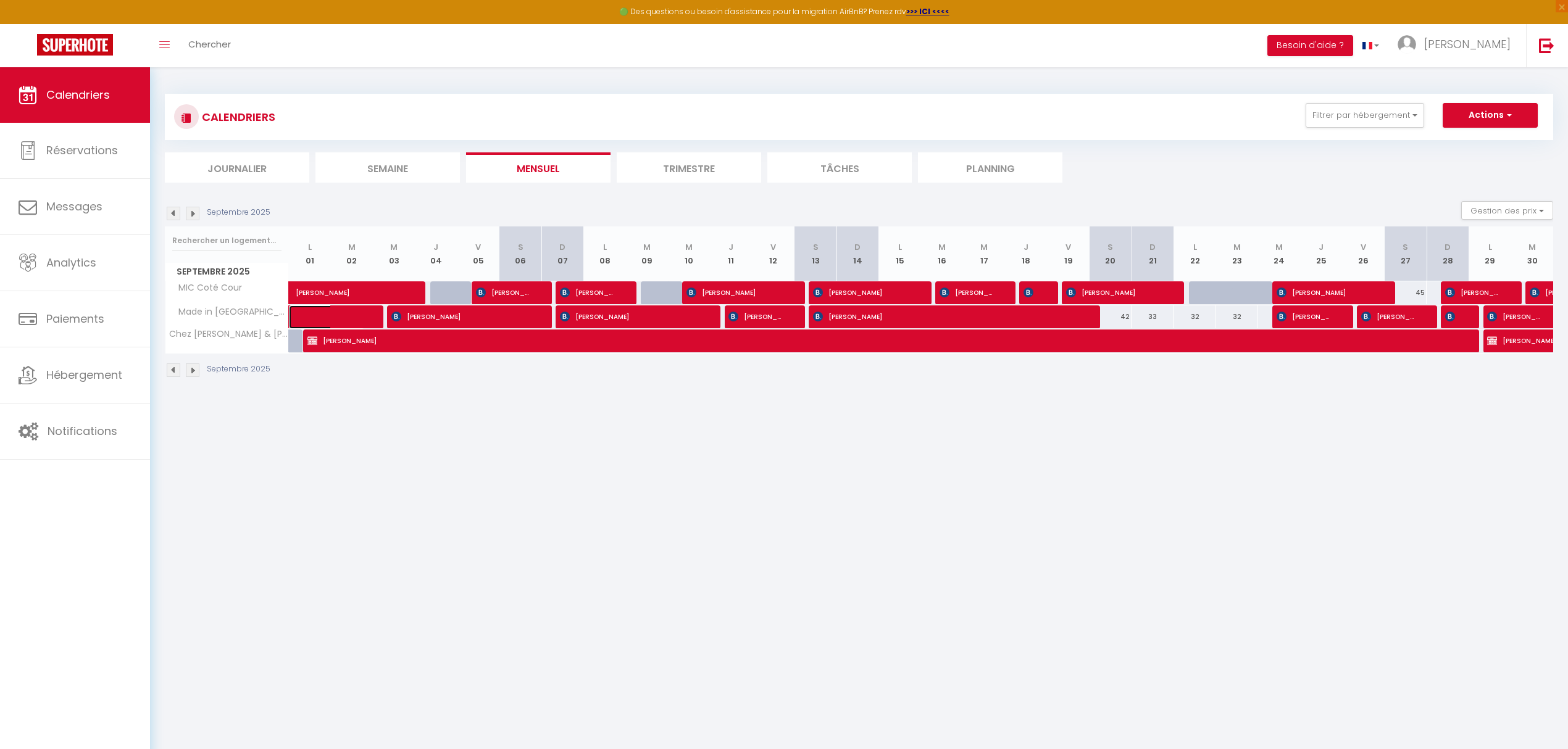
click at [315, 319] on span at bounding box center [336, 317] width 57 height 24
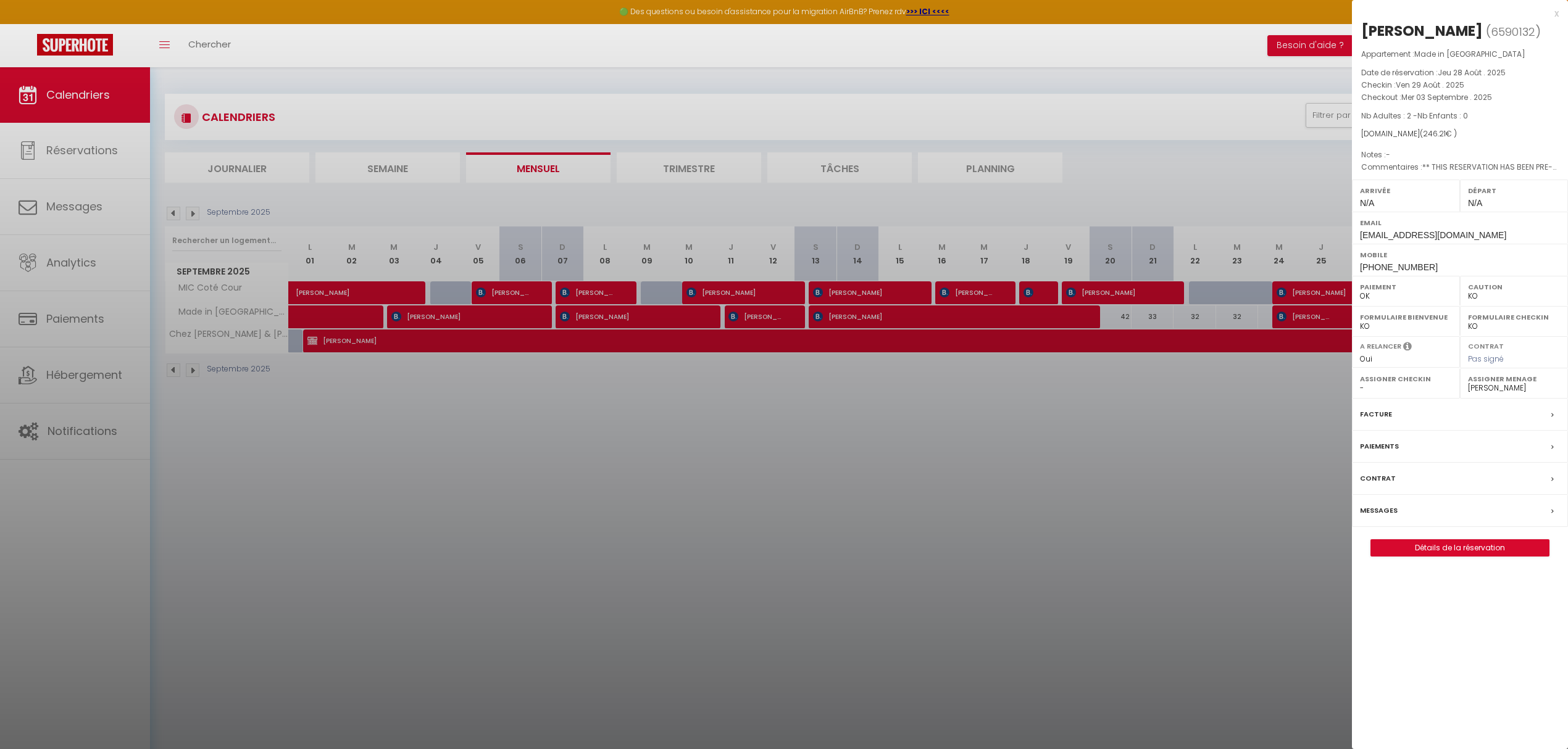
click at [430, 314] on div at bounding box center [784, 374] width 1568 height 749
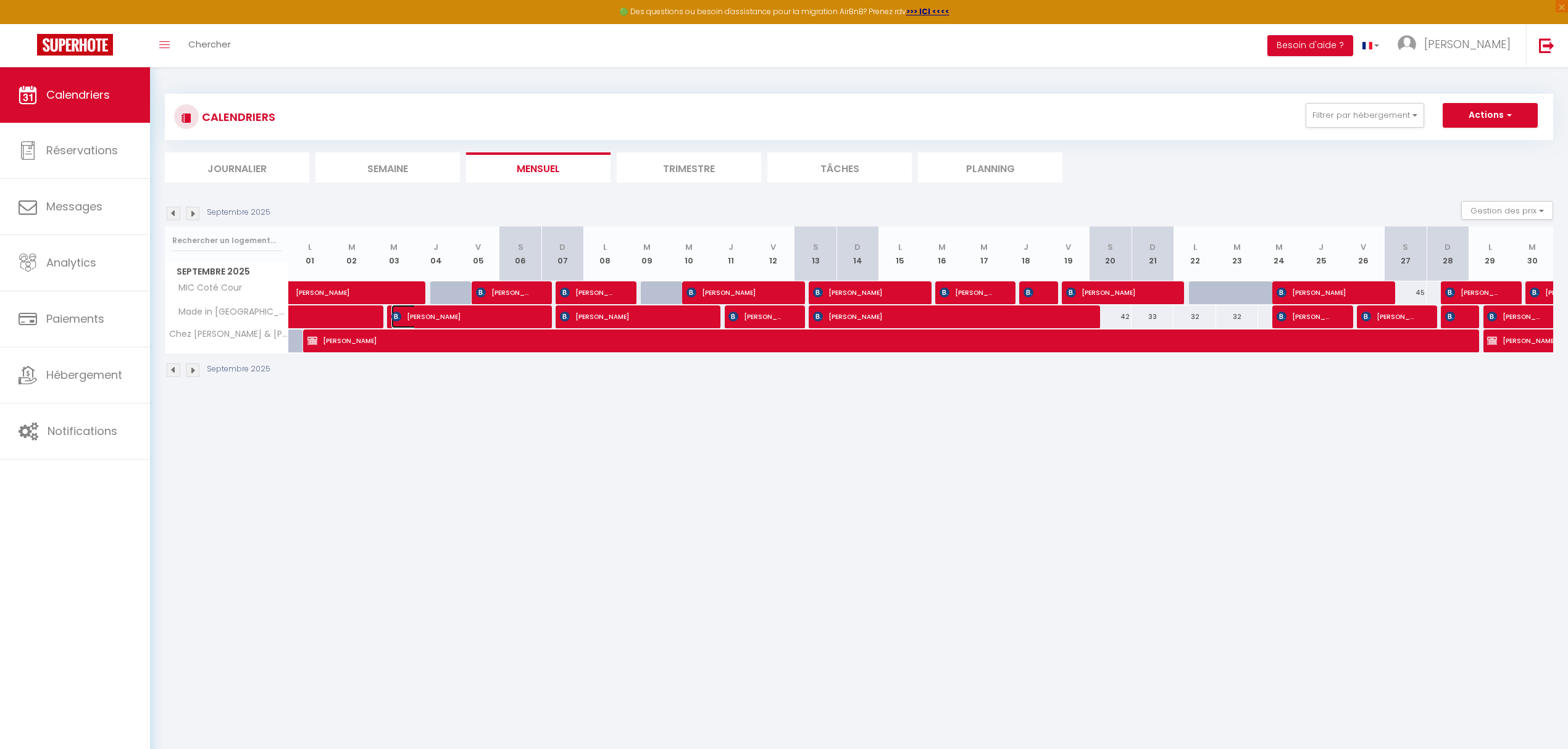
click at [430, 314] on span "[PERSON_NAME]" at bounding box center [461, 317] width 140 height 24
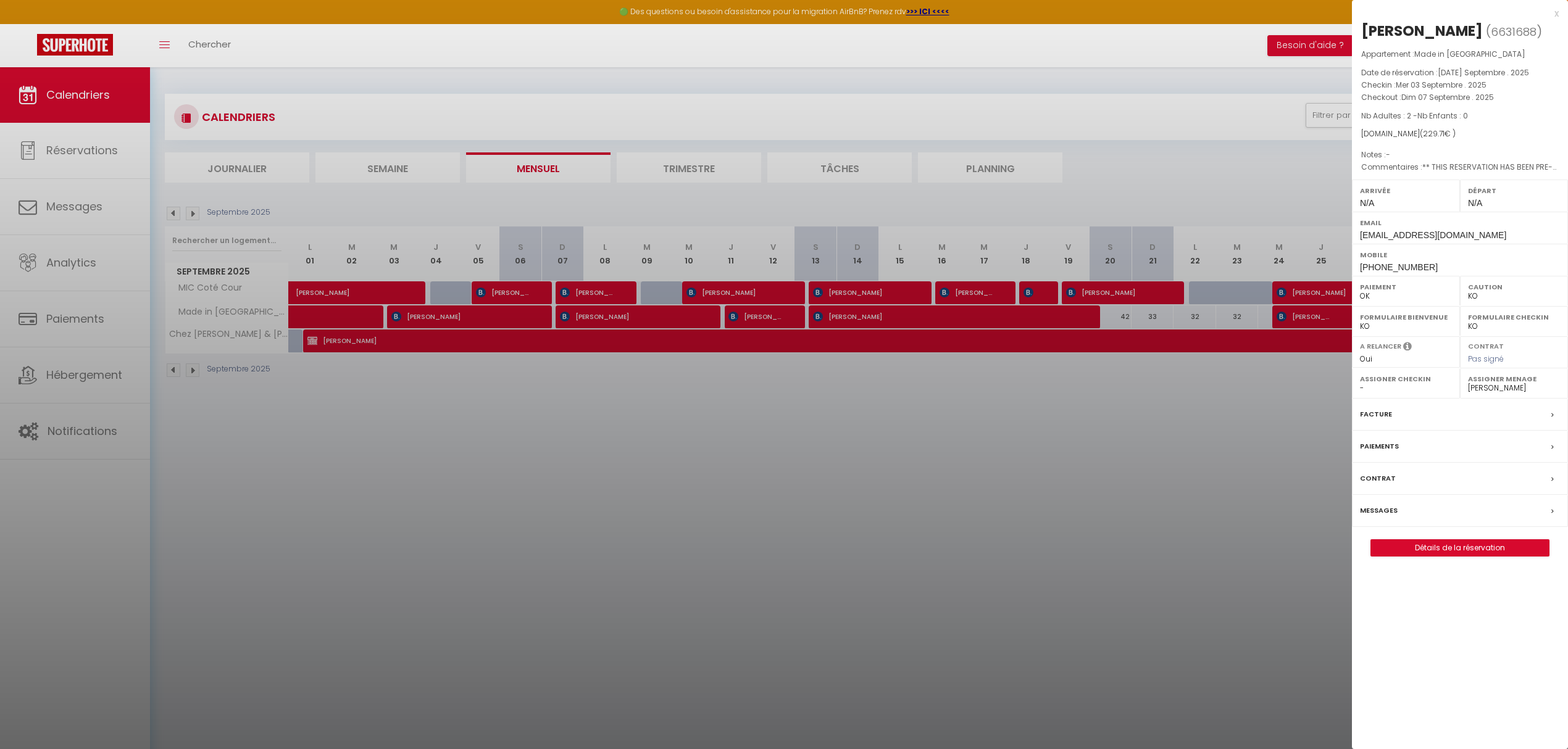
click at [623, 319] on div at bounding box center [784, 374] width 1568 height 749
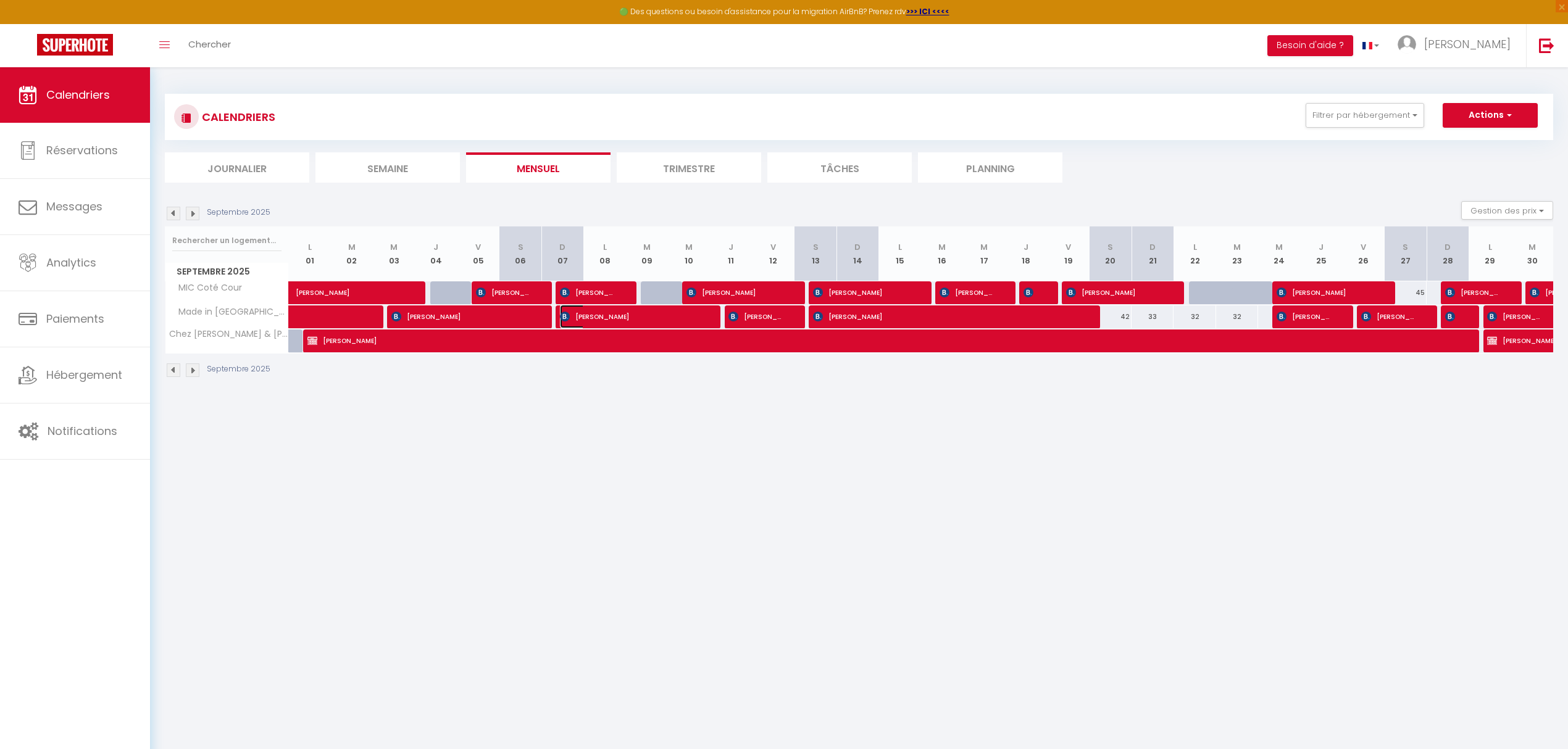
click at [623, 319] on span "[PERSON_NAME]" at bounding box center [629, 317] width 140 height 24
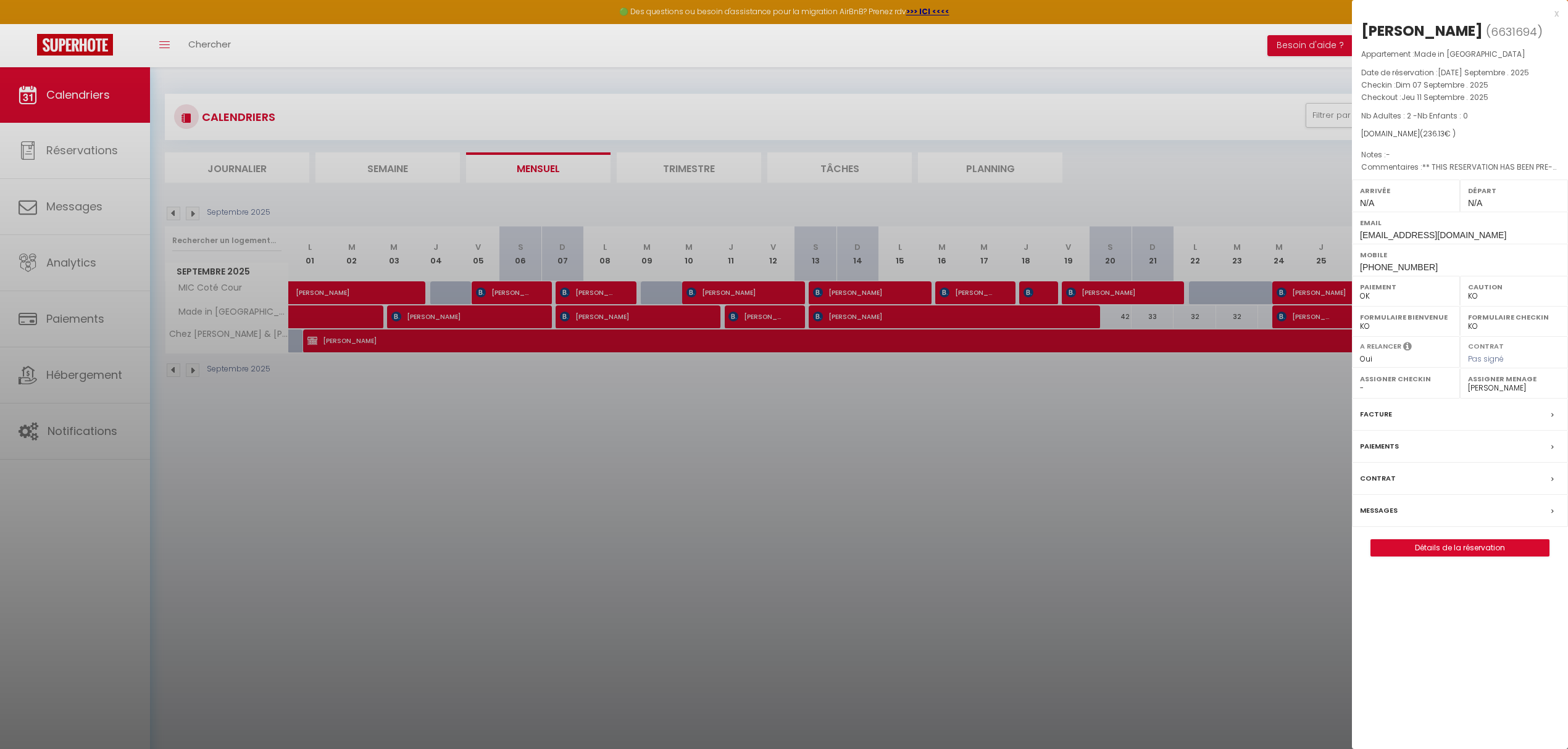
click at [776, 317] on div at bounding box center [784, 374] width 1568 height 749
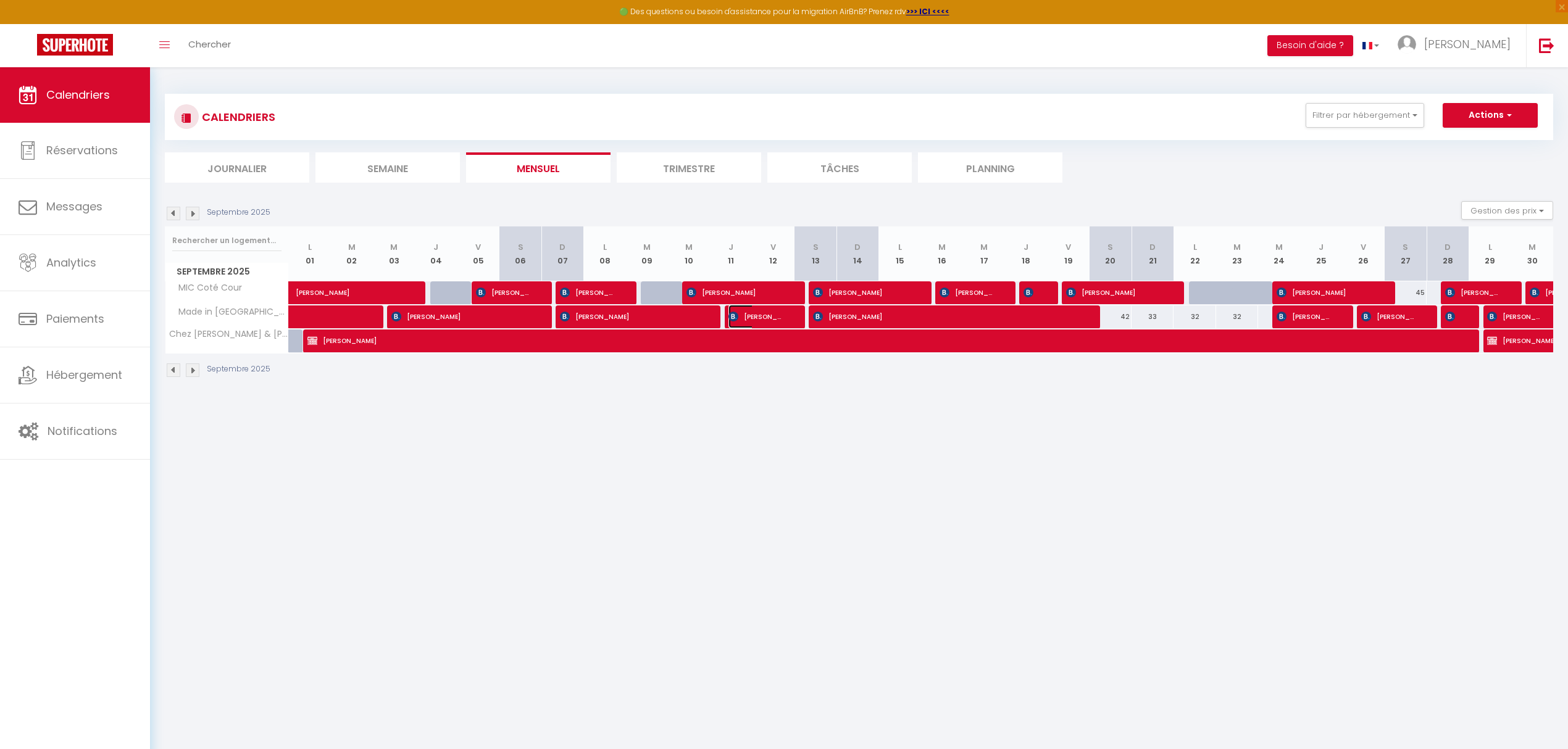
click at [776, 317] on span "[PERSON_NAME]" at bounding box center [756, 317] width 56 height 24
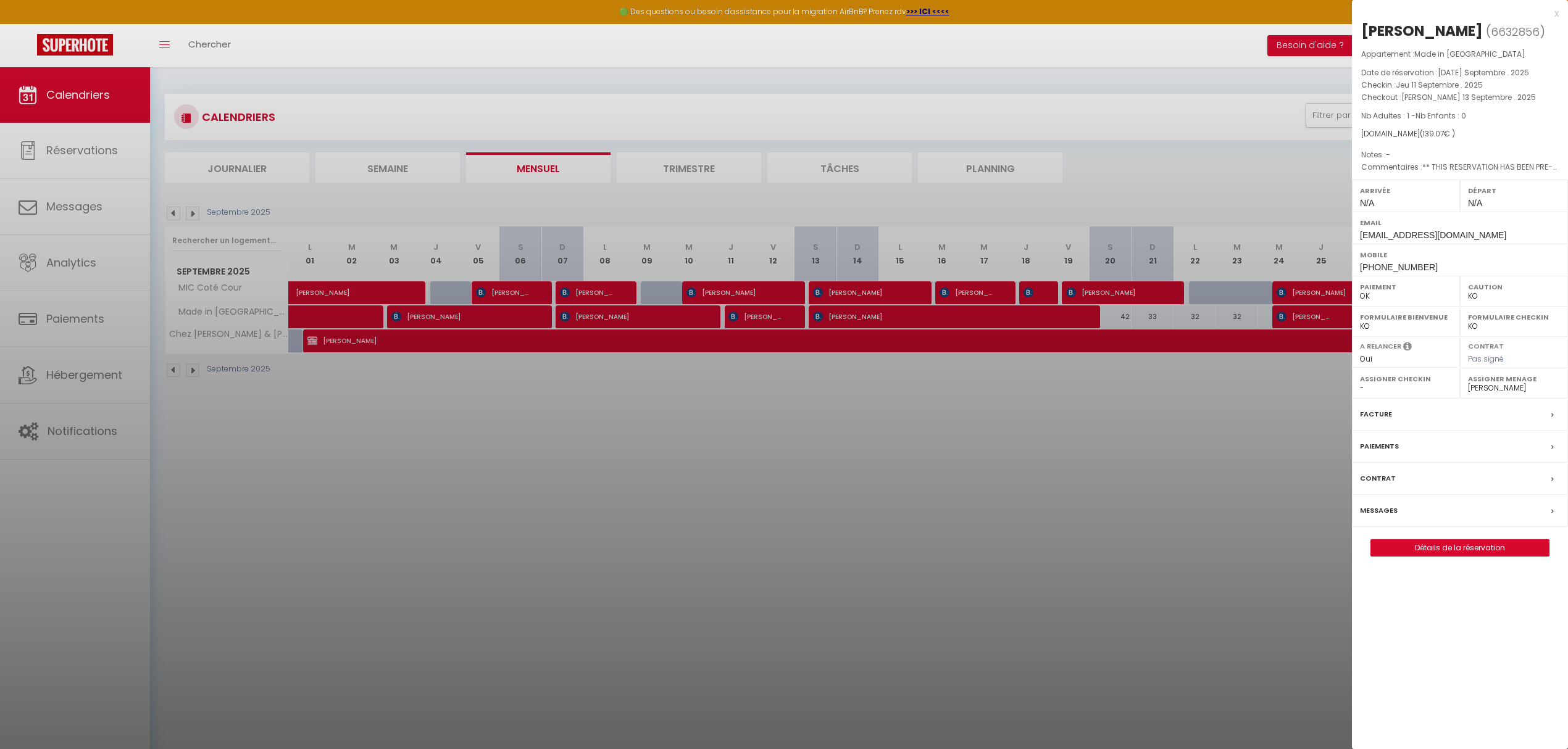
click at [884, 317] on div at bounding box center [784, 374] width 1568 height 749
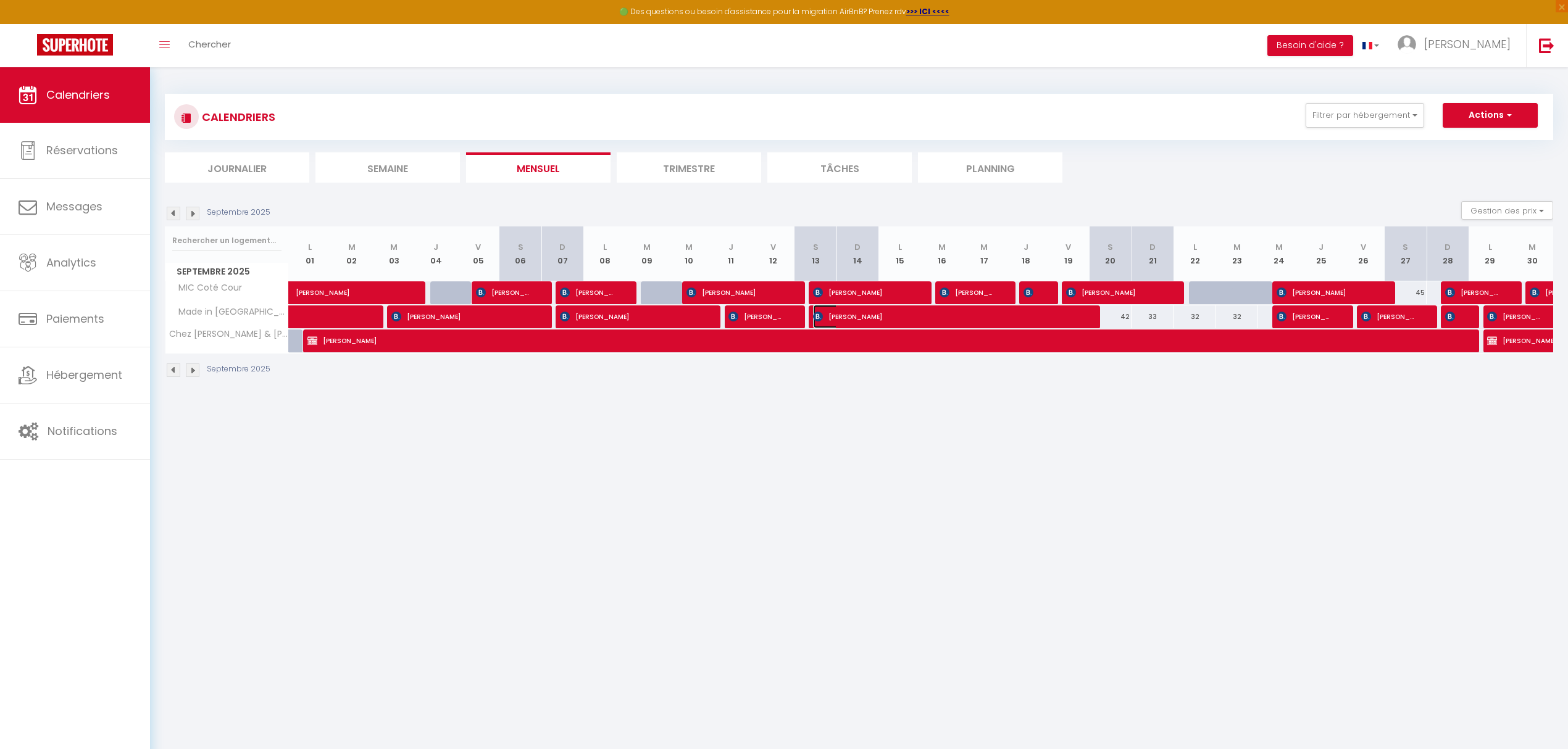
click at [884, 317] on span "[PERSON_NAME]" at bounding box center [946, 317] width 266 height 24
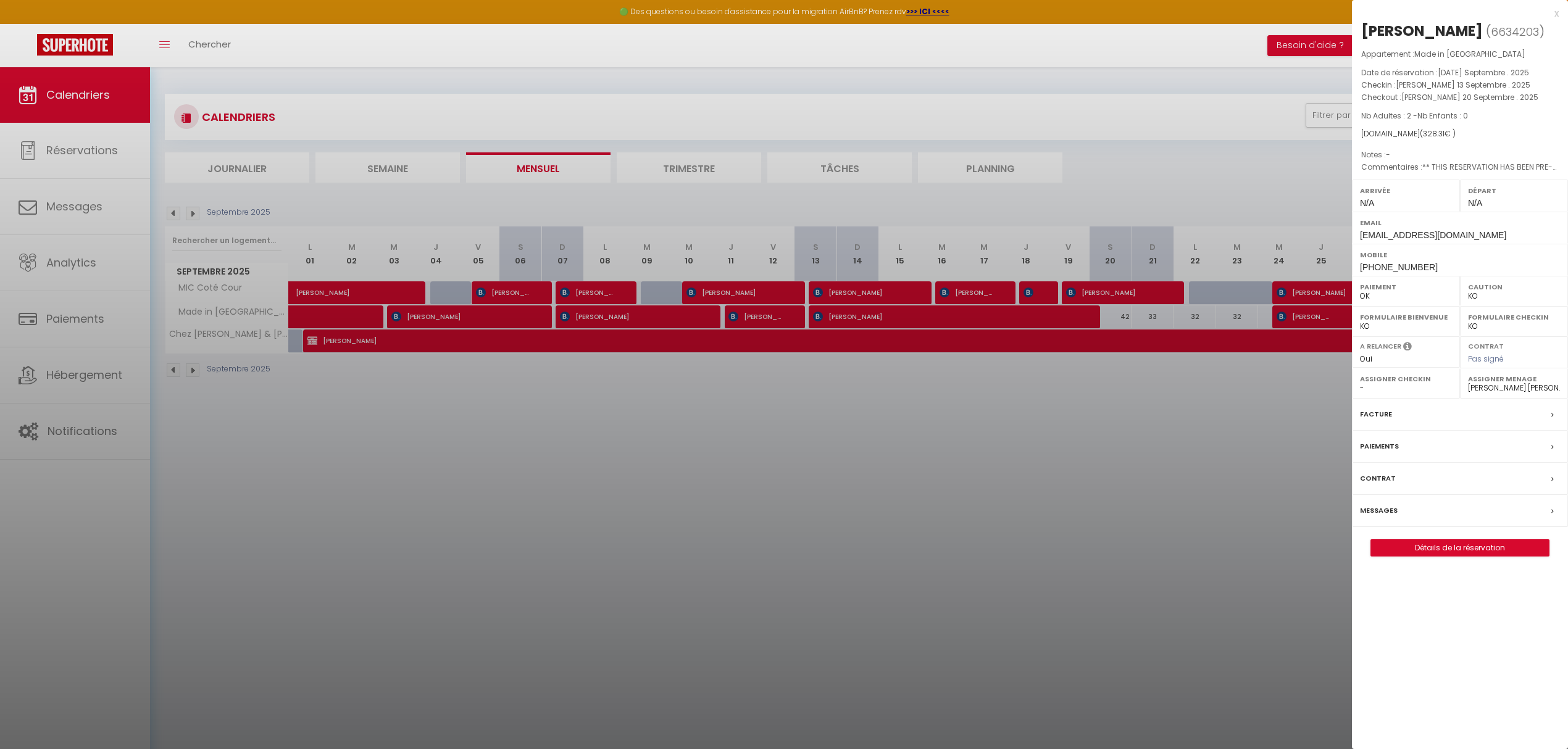
click at [1015, 481] on div at bounding box center [784, 374] width 1568 height 749
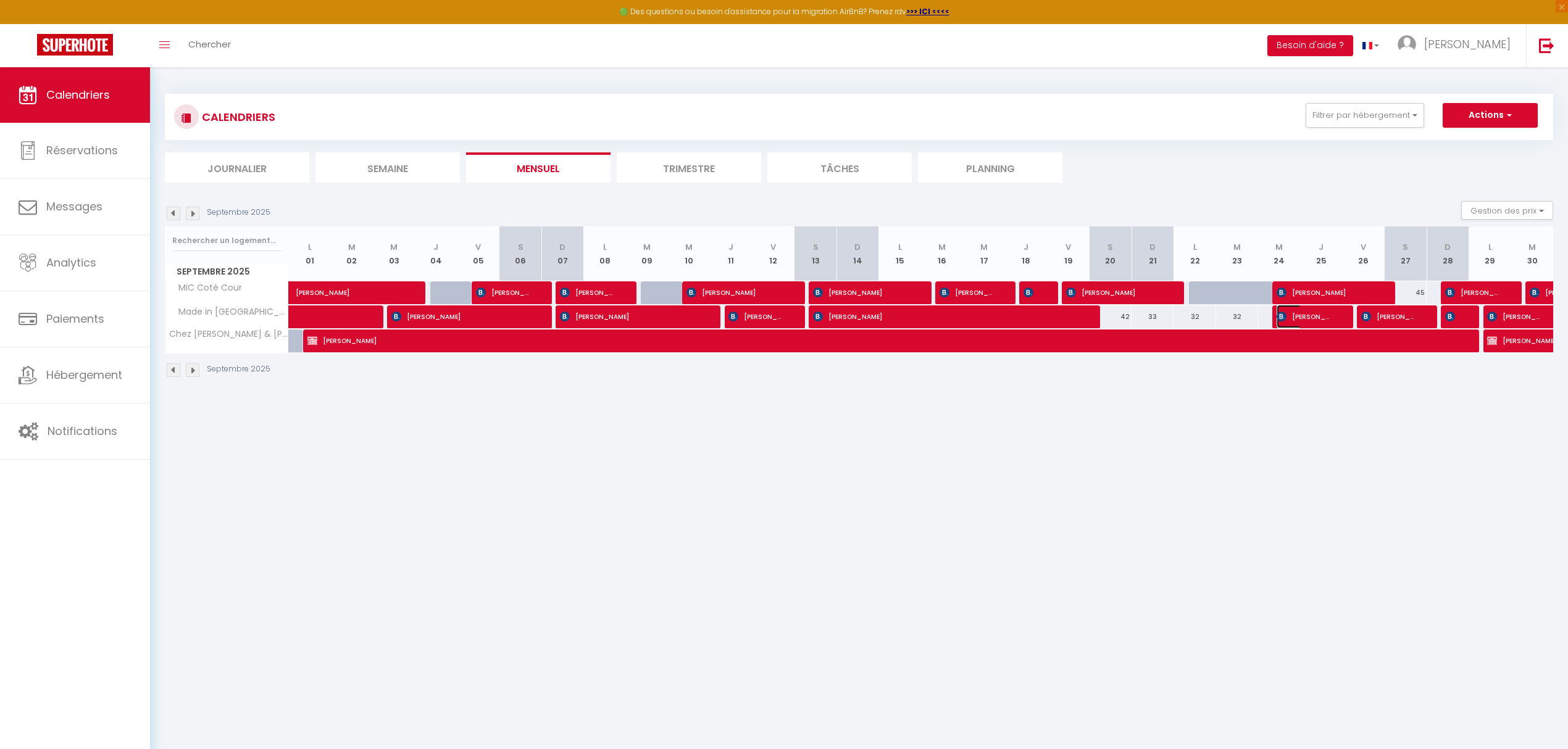
click at [1318, 319] on span "[PERSON_NAME]" at bounding box center [1304, 317] width 56 height 24
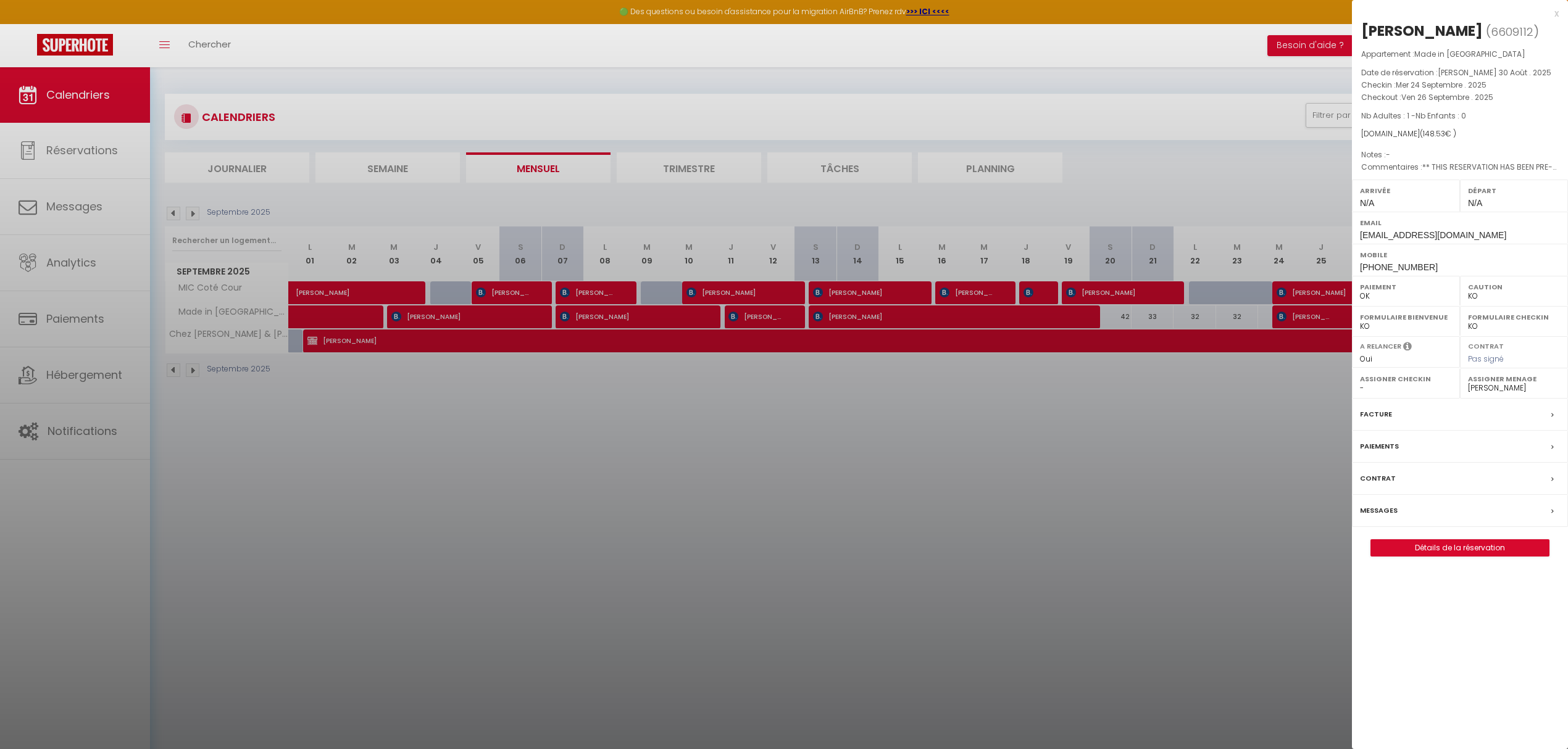
click at [1290, 453] on div at bounding box center [784, 374] width 1568 height 749
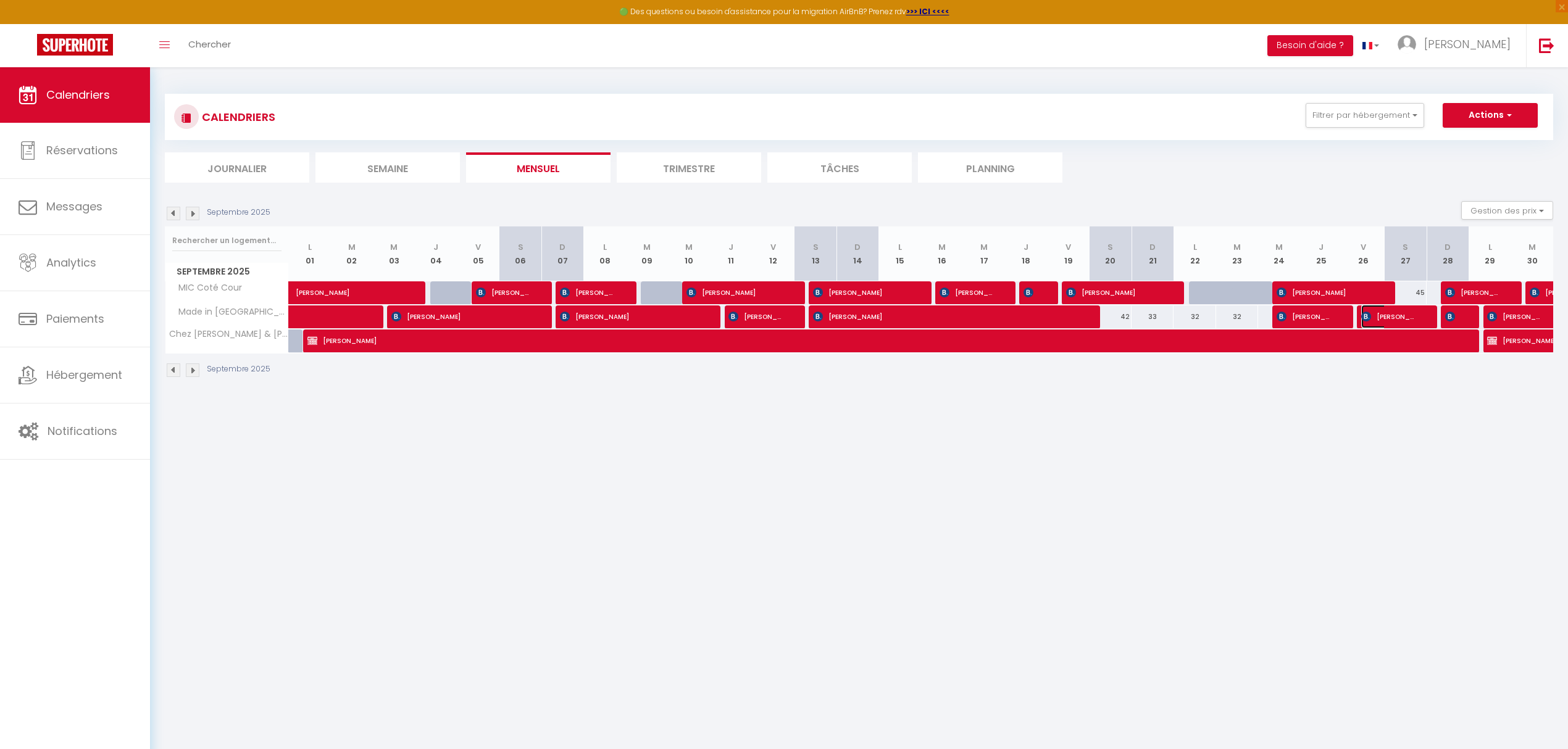
click at [1387, 319] on span "[PERSON_NAME]" at bounding box center [1389, 317] width 56 height 24
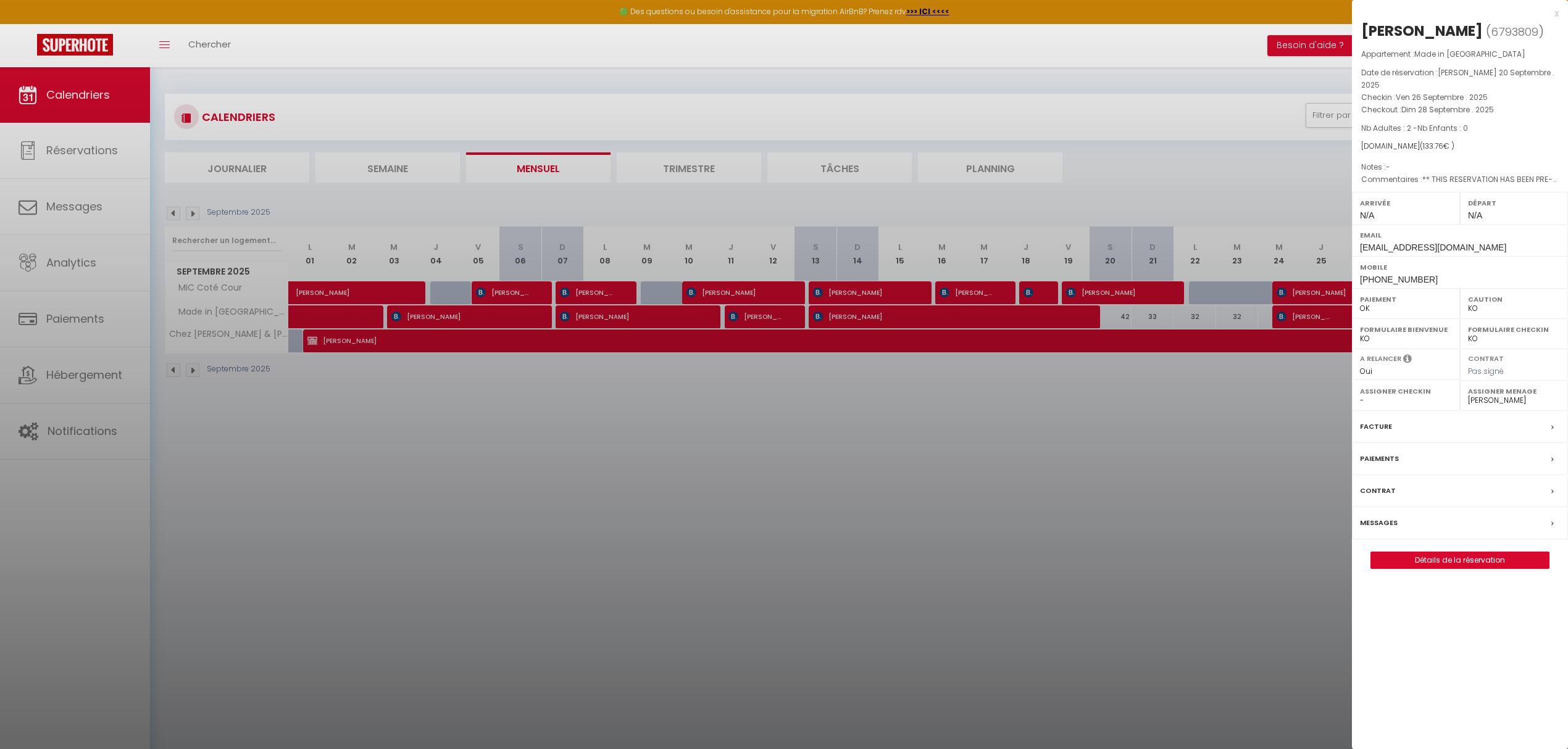
click at [1195, 529] on div at bounding box center [784, 374] width 1568 height 749
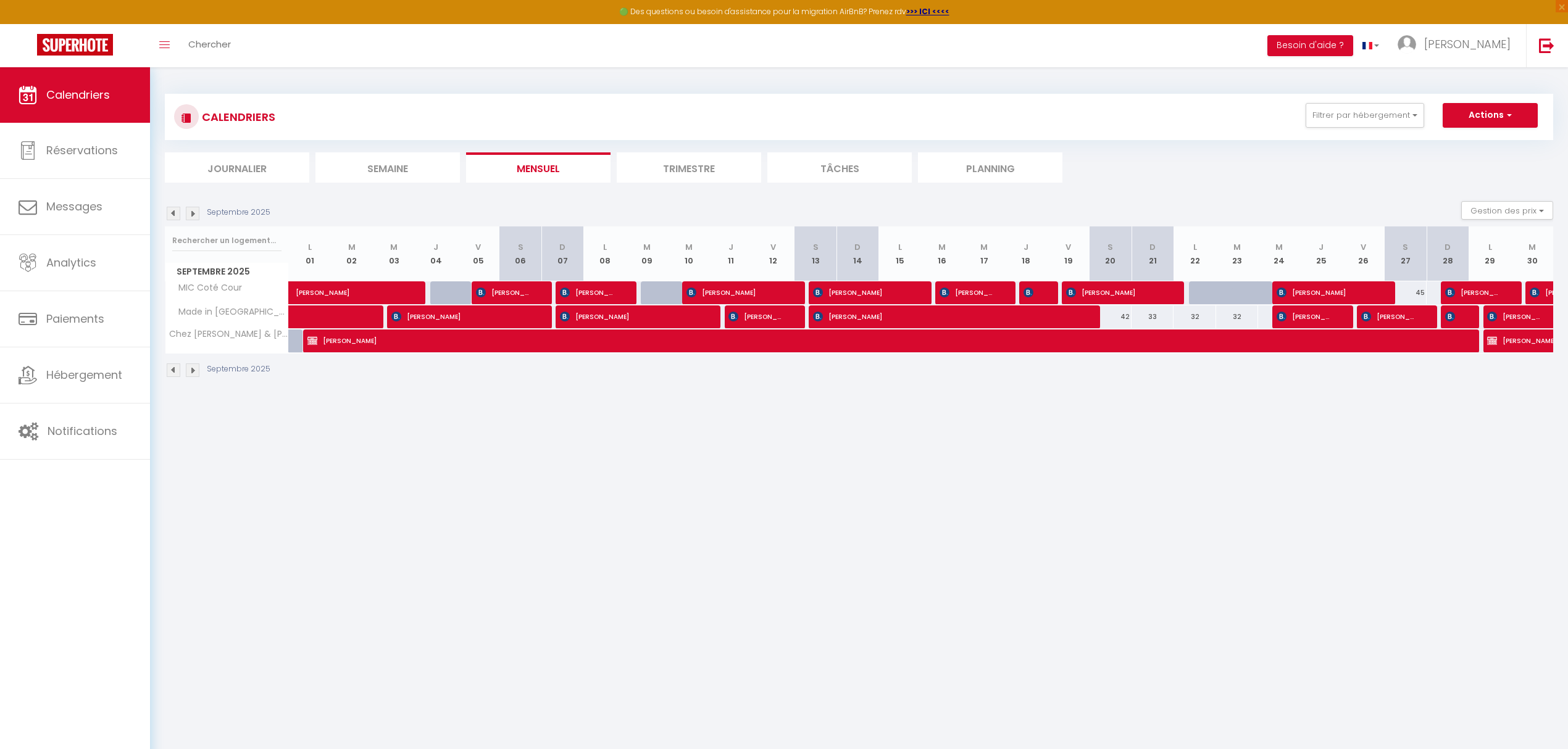
click at [1459, 316] on div at bounding box center [1461, 317] width 42 height 24
click at [1457, 325] on span "[PERSON_NAME]" at bounding box center [1452, 317] width 14 height 24
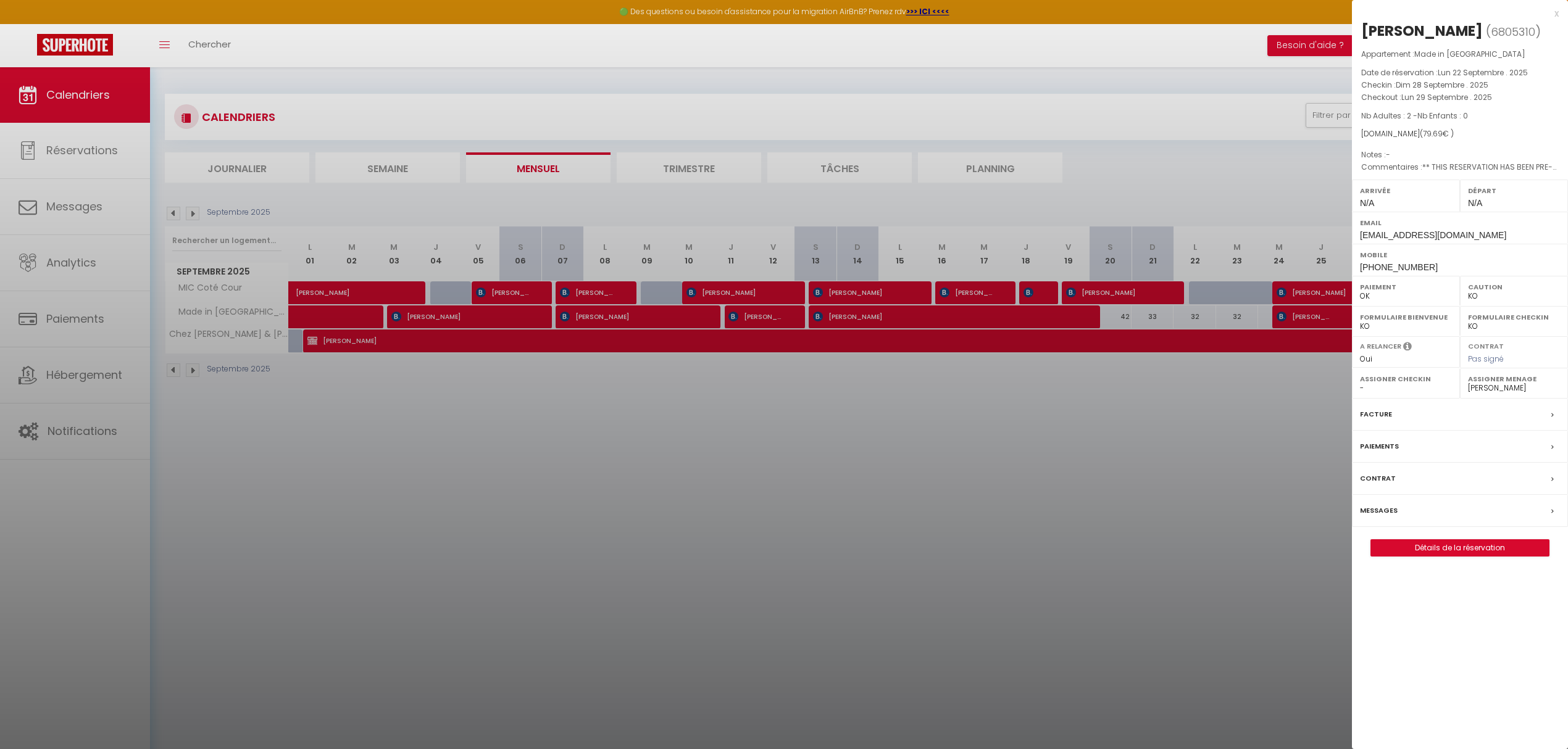
click at [1153, 531] on div at bounding box center [784, 374] width 1568 height 749
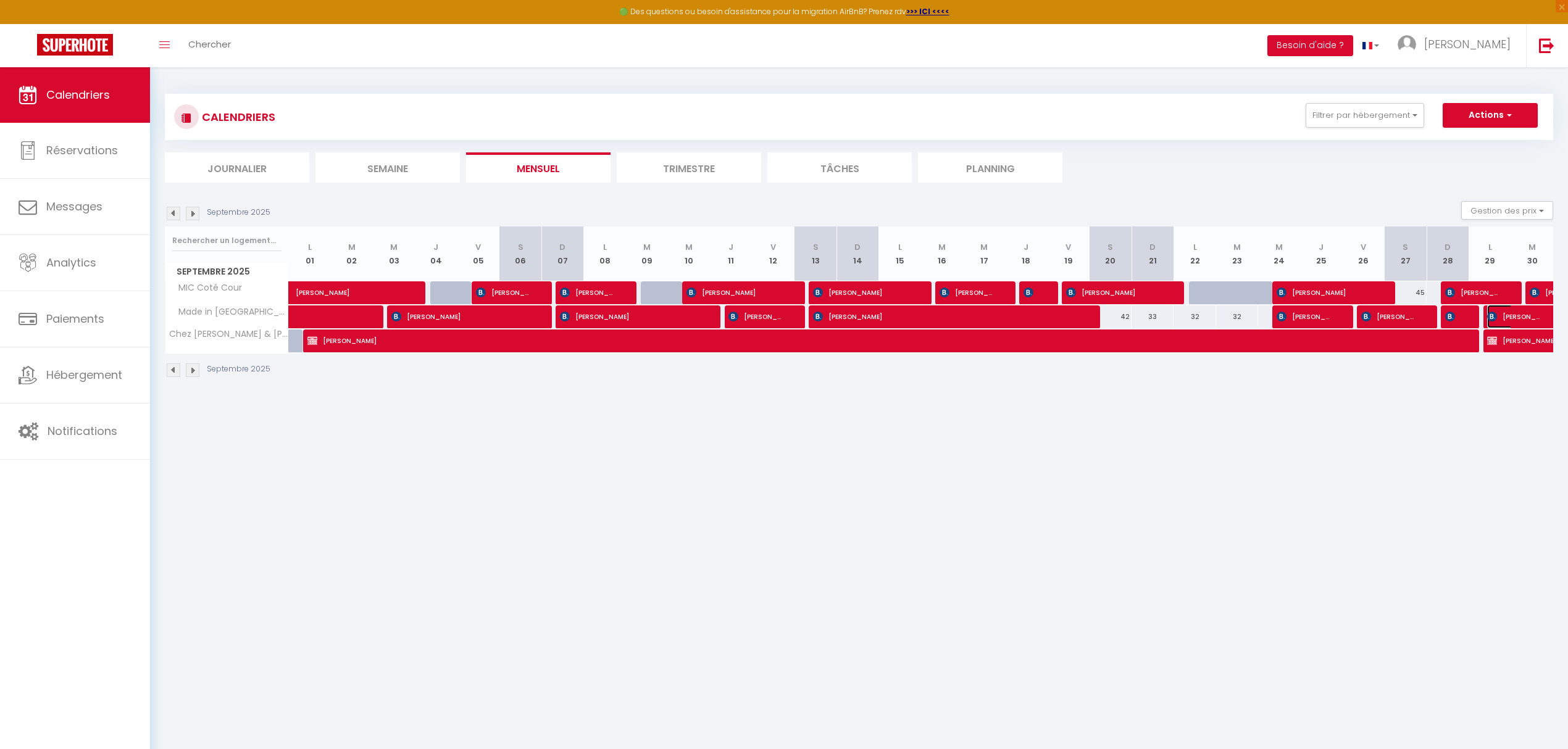
click at [1499, 322] on span "[PERSON_NAME]" at bounding box center [1516, 317] width 57 height 24
select select "39856"
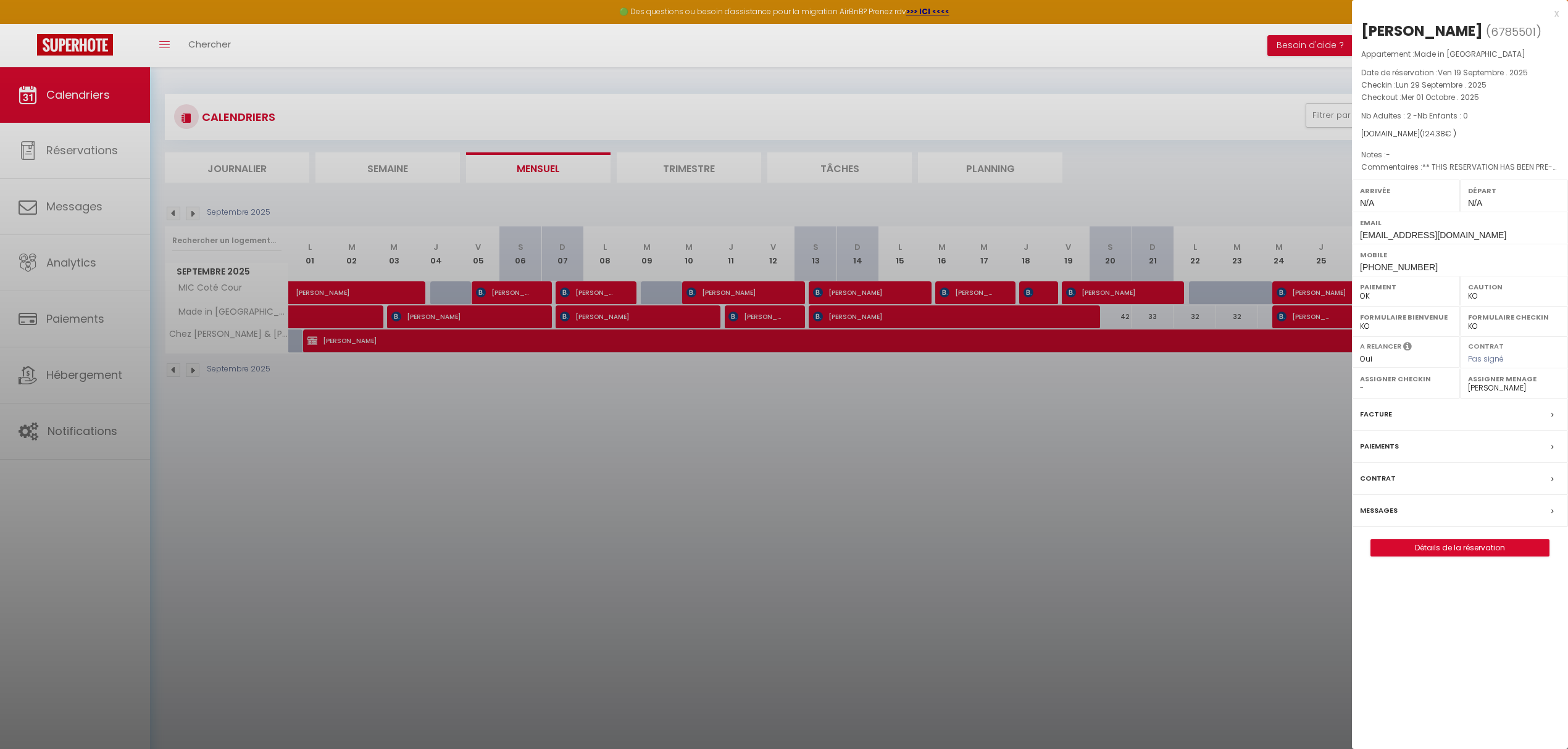
click at [983, 460] on div at bounding box center [784, 374] width 1568 height 749
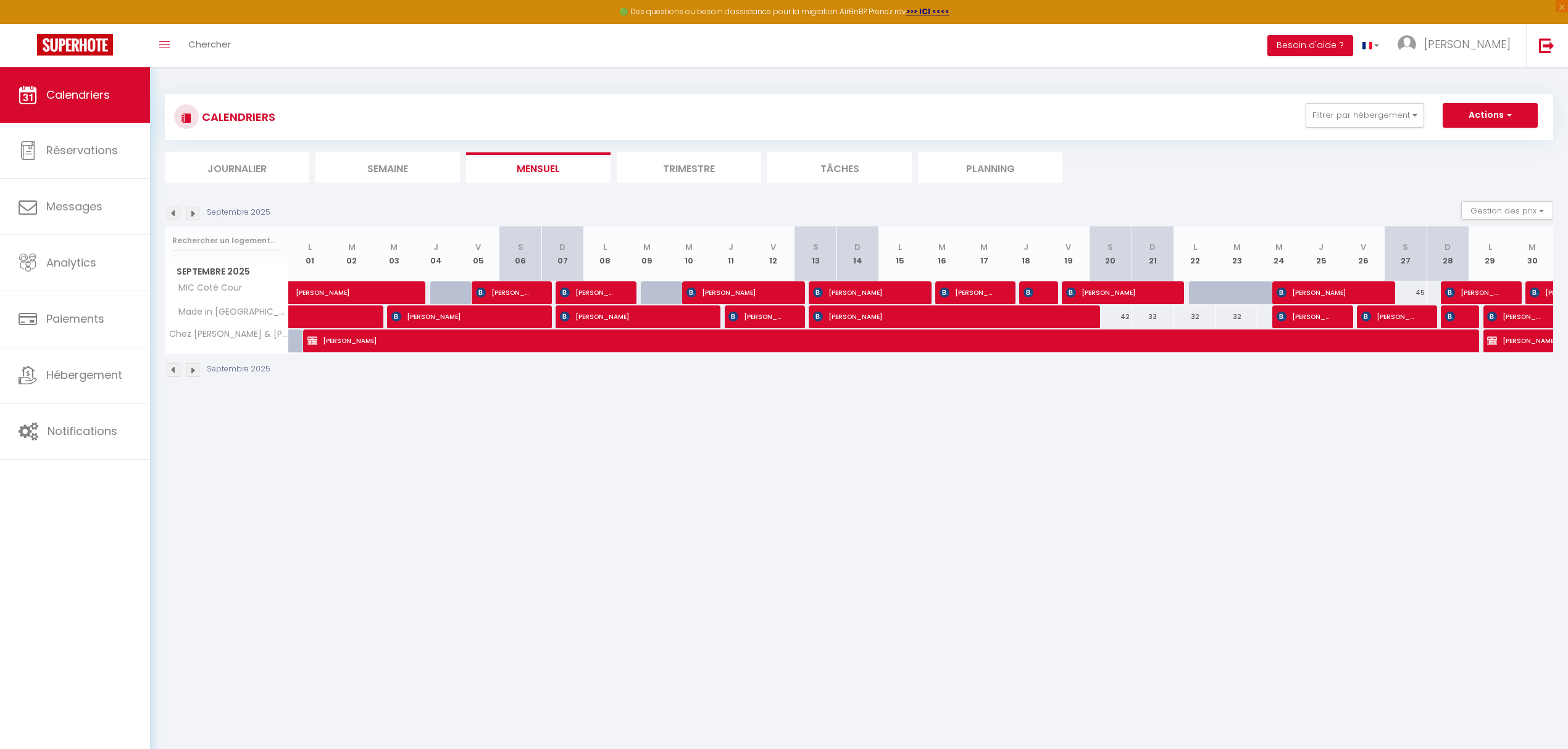
click at [193, 216] on img at bounding box center [192, 213] width 13 height 13
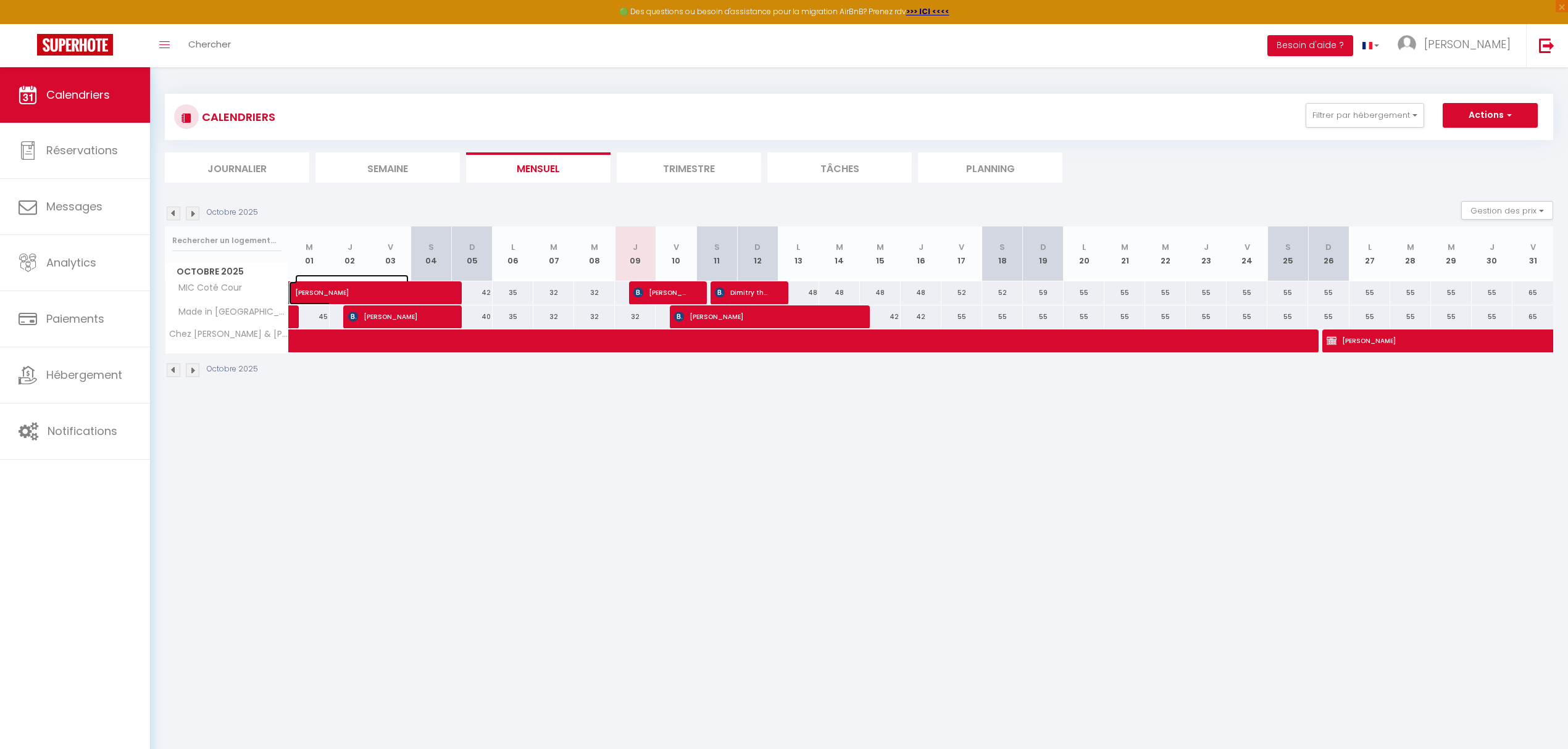
click at [383, 290] on span "[PERSON_NAME]" at bounding box center [351, 286] width 113 height 24
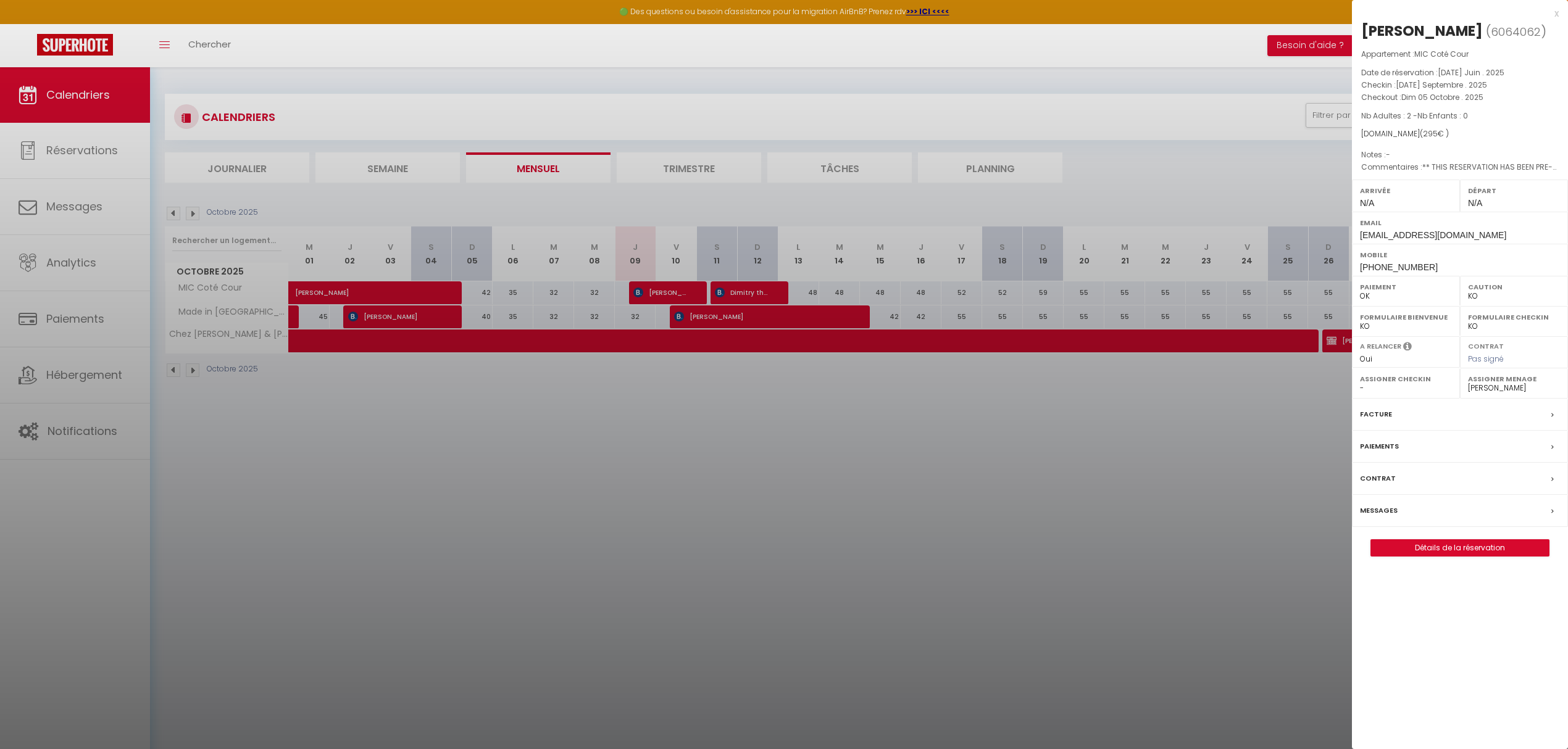
click at [379, 314] on div at bounding box center [784, 374] width 1568 height 749
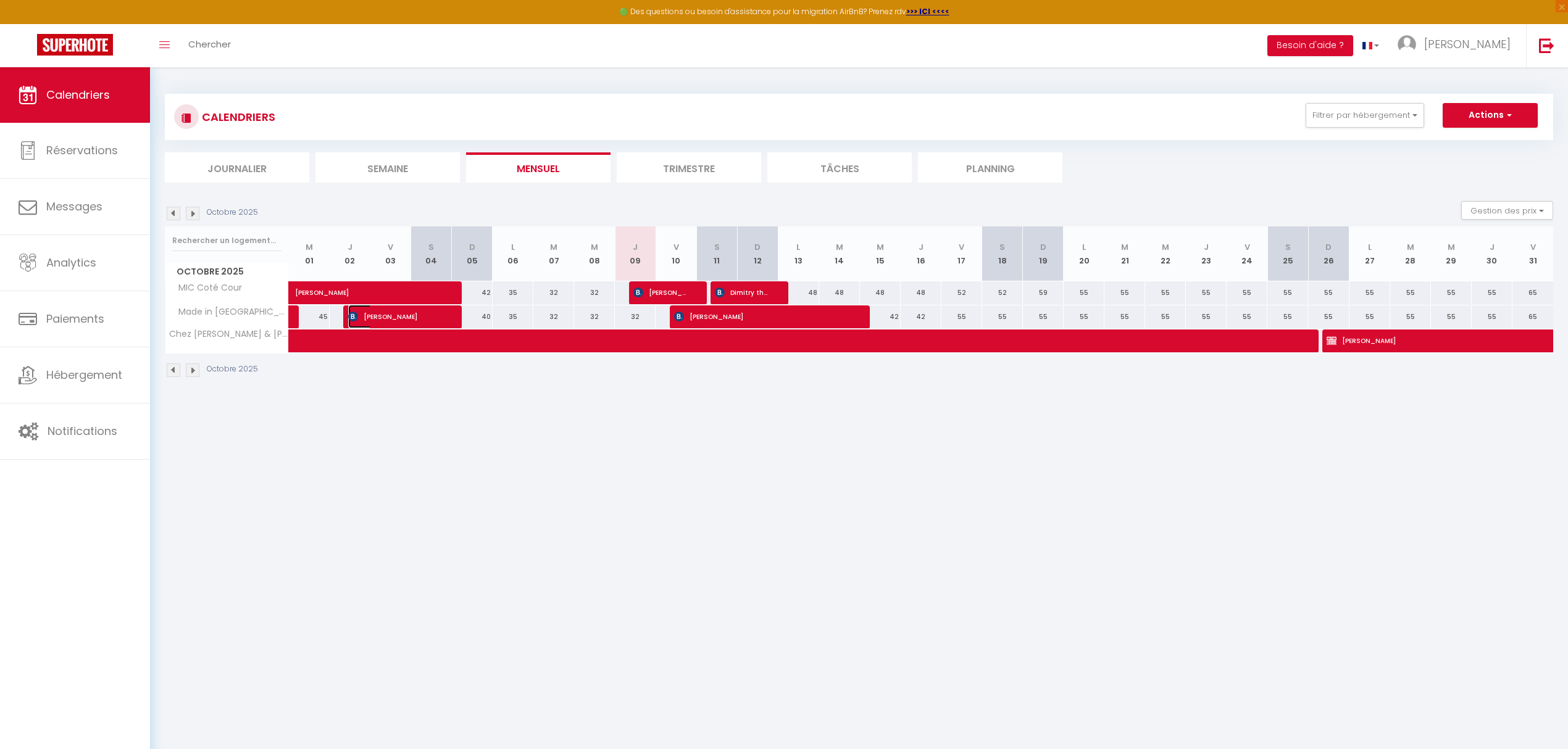
click at [379, 314] on span "[PERSON_NAME]" at bounding box center [396, 317] width 95 height 24
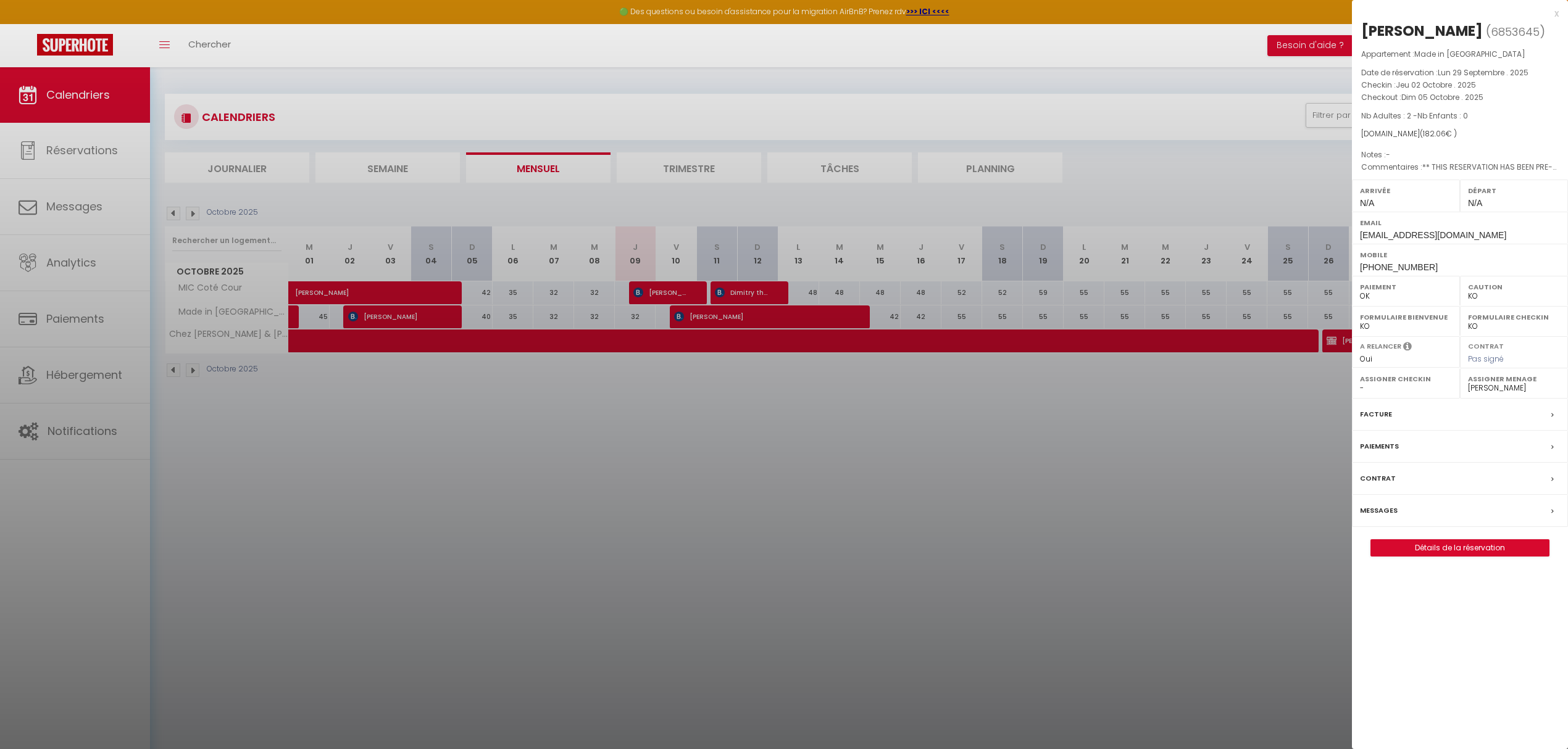
click at [656, 629] on div at bounding box center [784, 374] width 1568 height 749
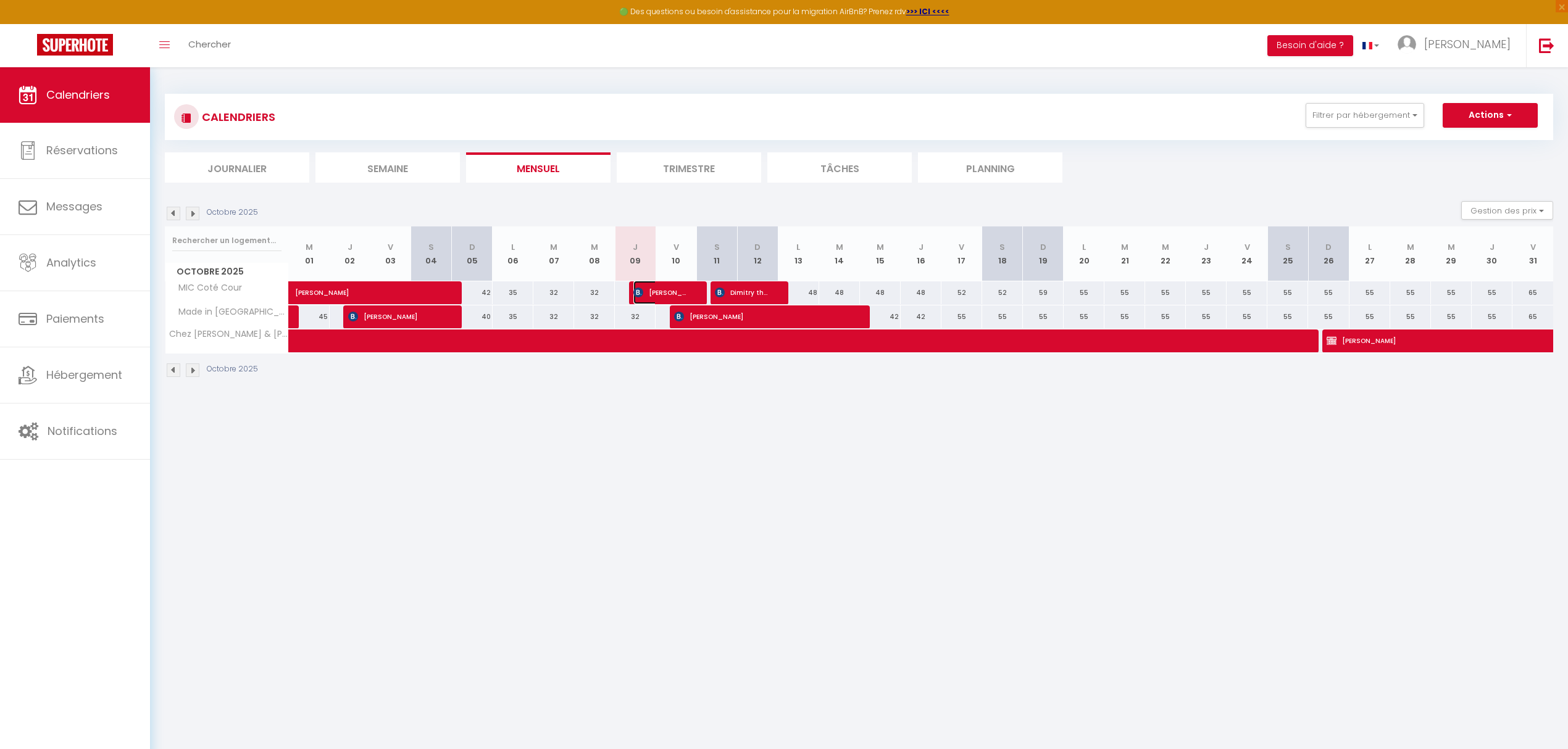
click at [654, 296] on span "[PERSON_NAME]" at bounding box center [660, 292] width 55 height 24
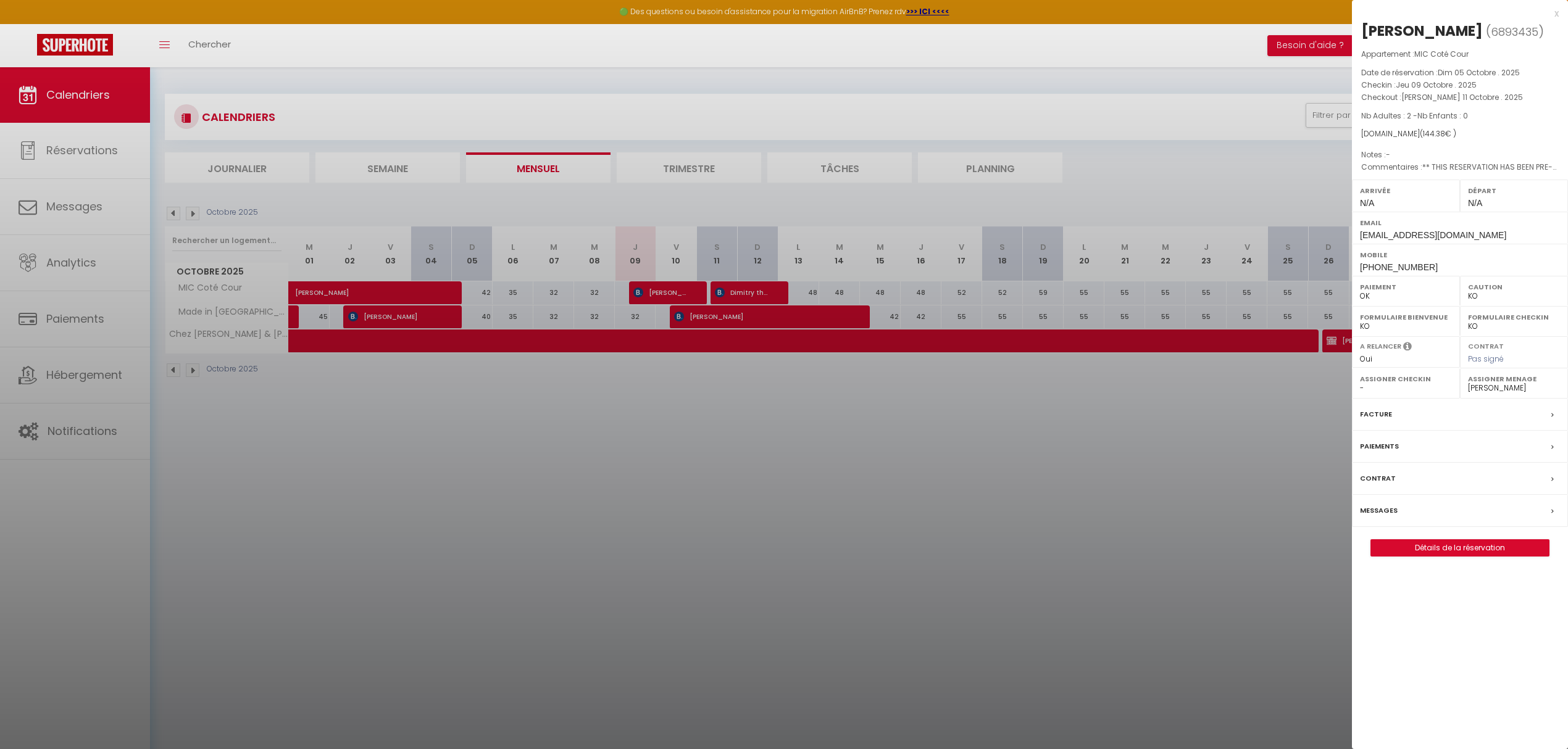
click at [741, 295] on div at bounding box center [784, 374] width 1568 height 749
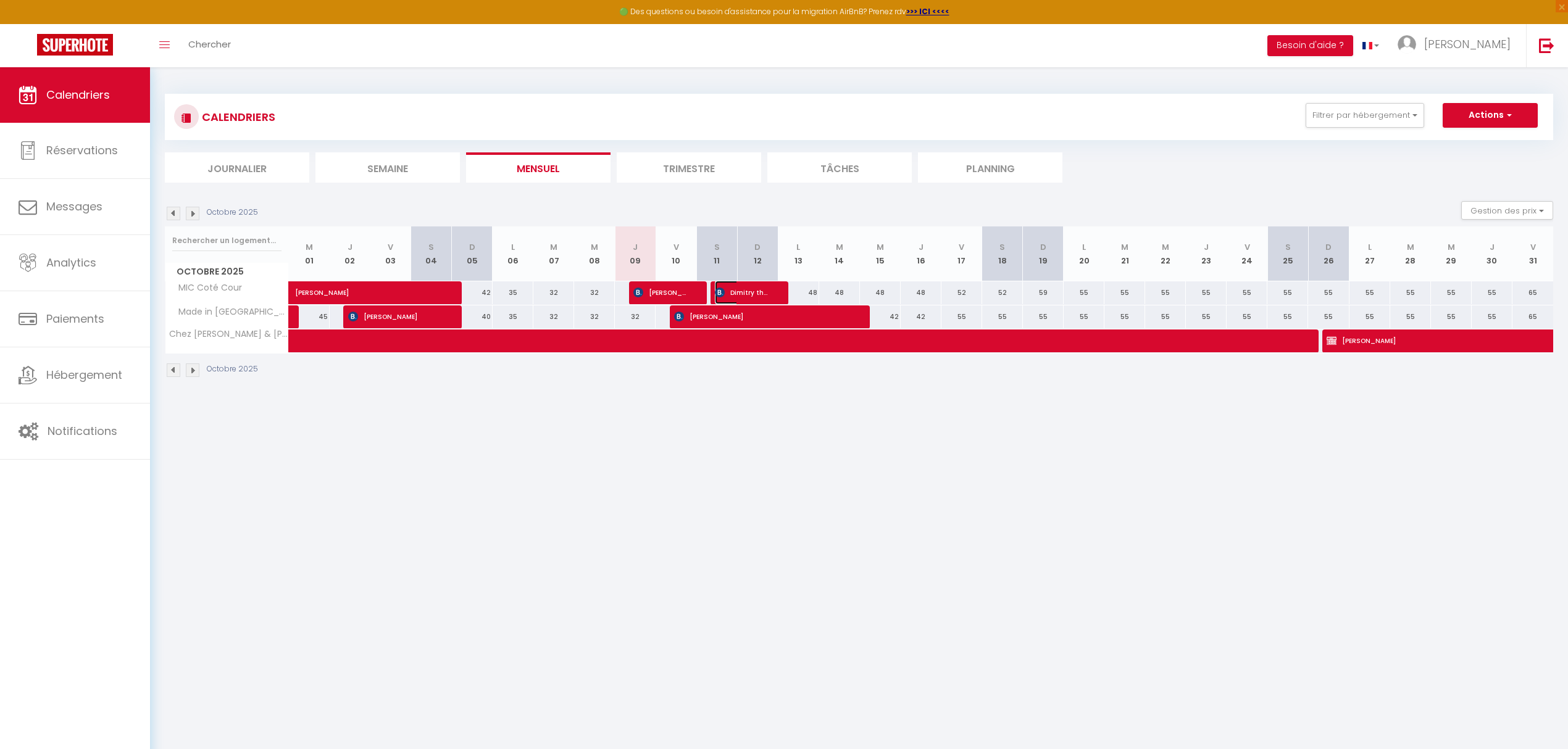
click at [741, 295] on span "Dimitry tholon" at bounding box center [742, 292] width 55 height 24
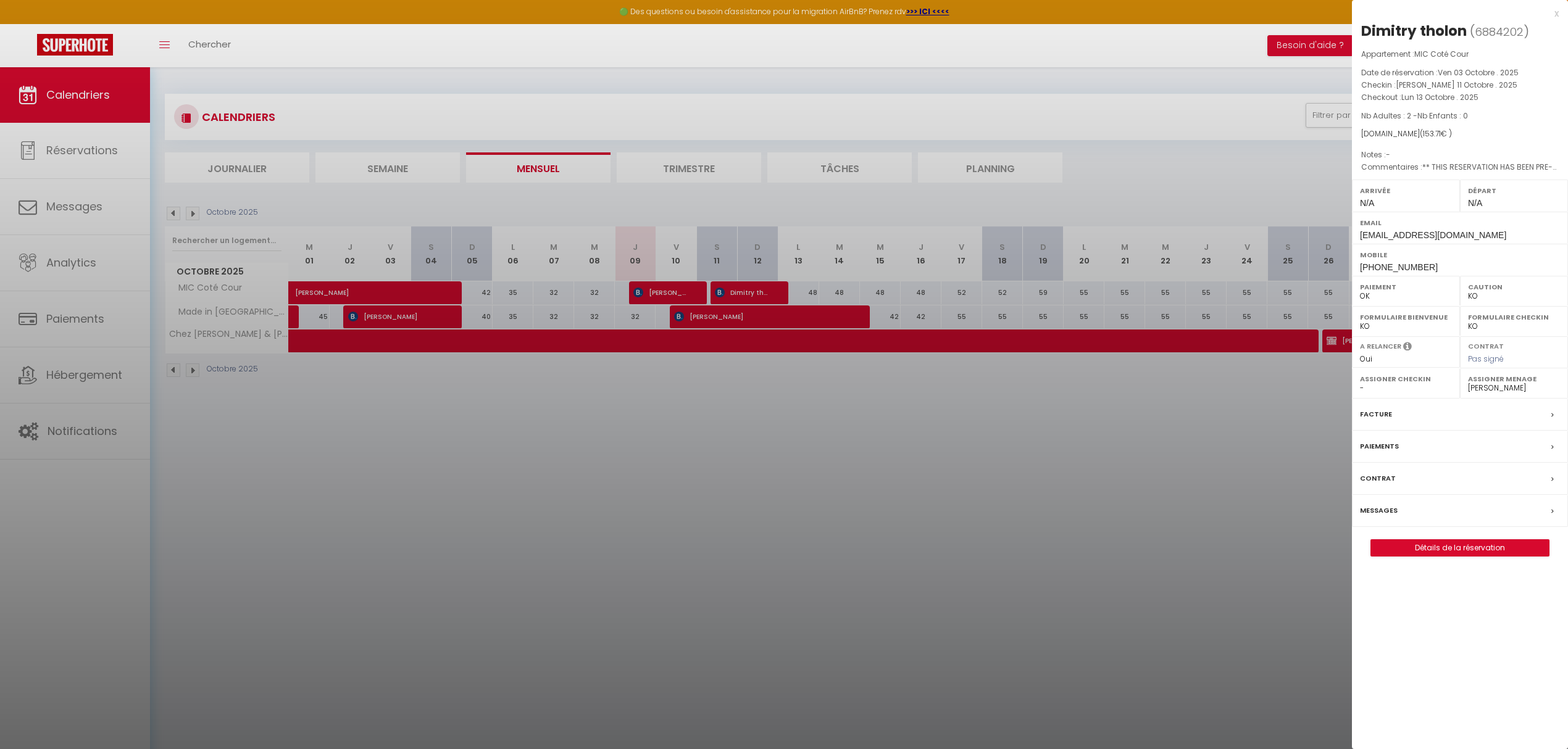
click at [746, 319] on div at bounding box center [784, 374] width 1568 height 749
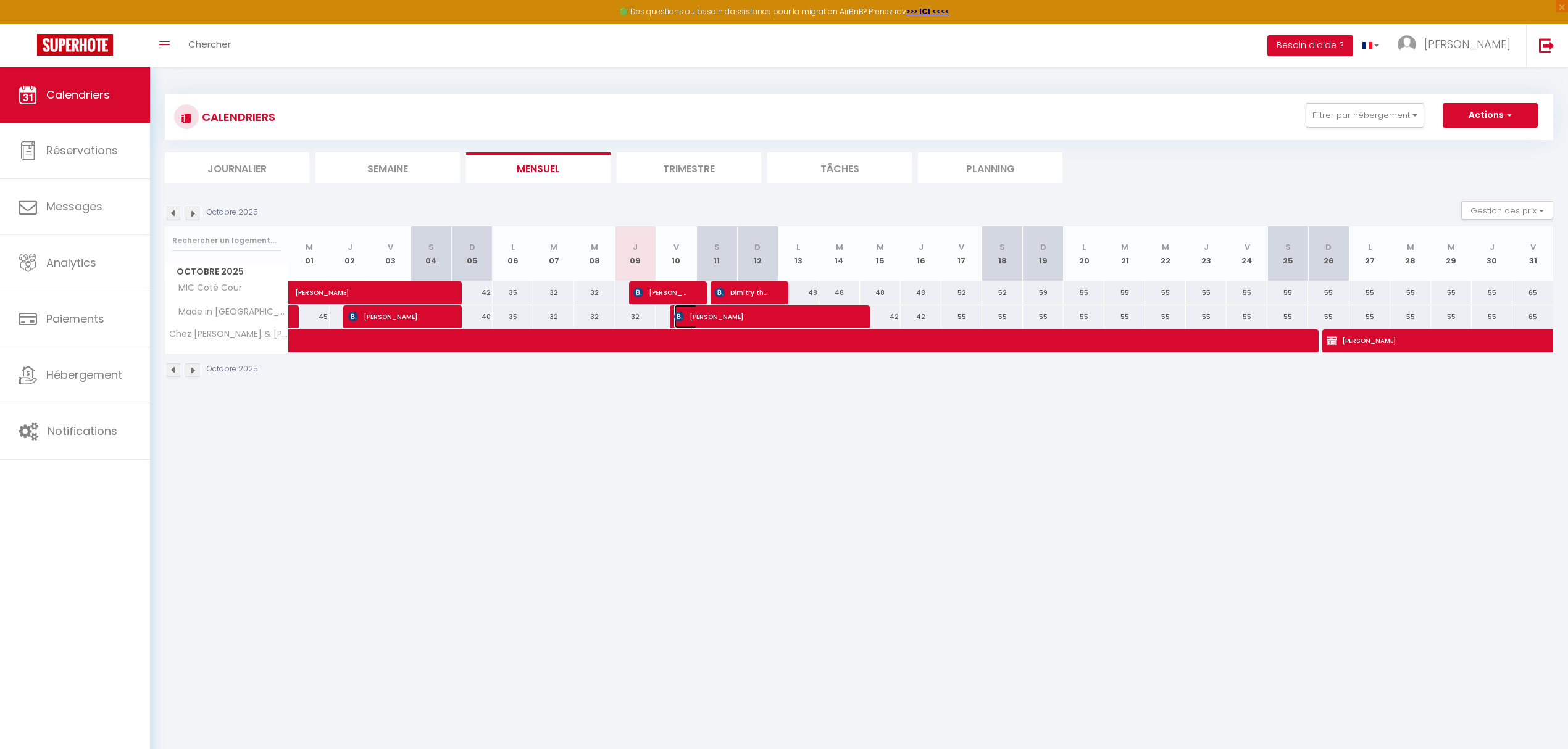
click at [746, 319] on span "[PERSON_NAME]" at bounding box center [762, 317] width 177 height 24
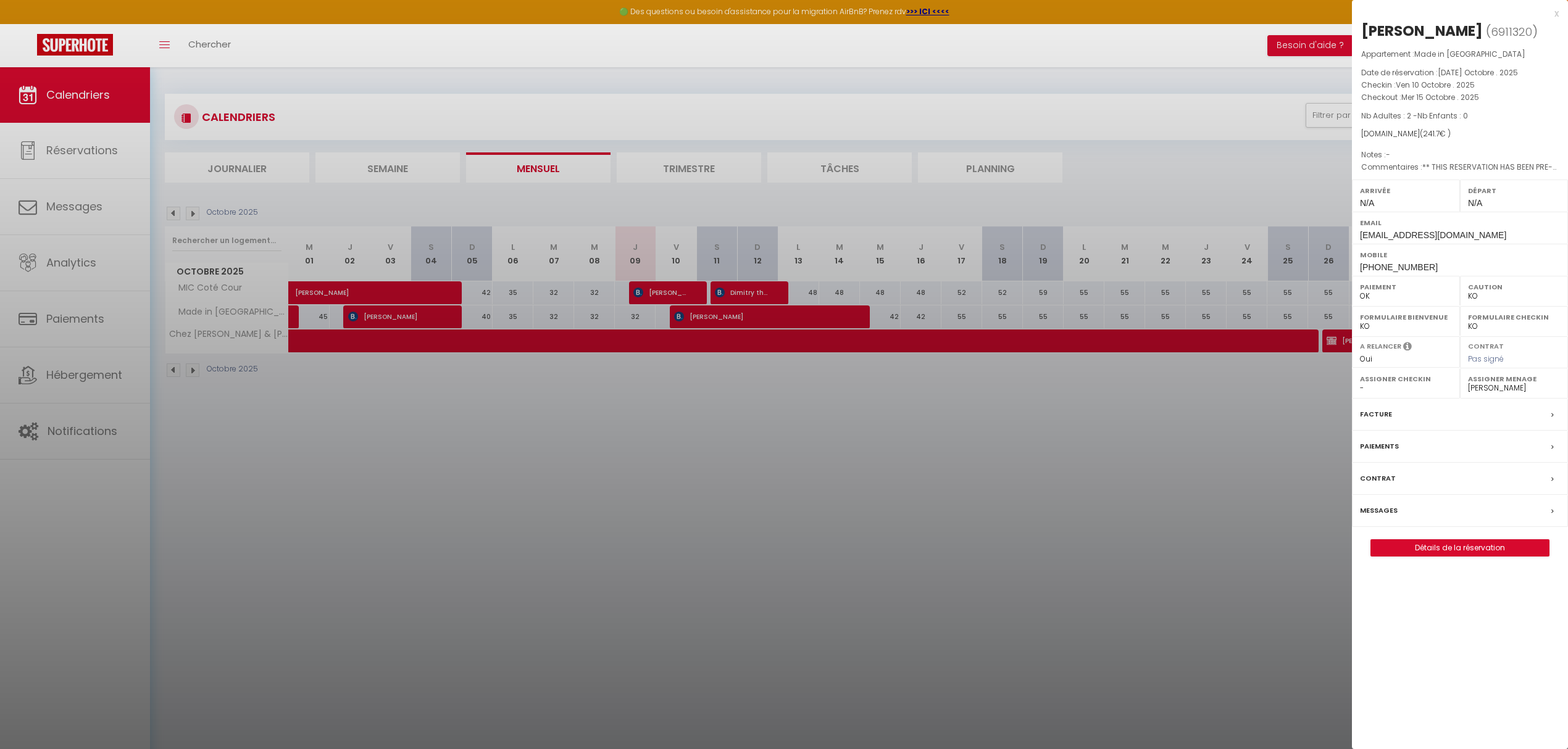
click at [174, 211] on div at bounding box center [784, 374] width 1568 height 749
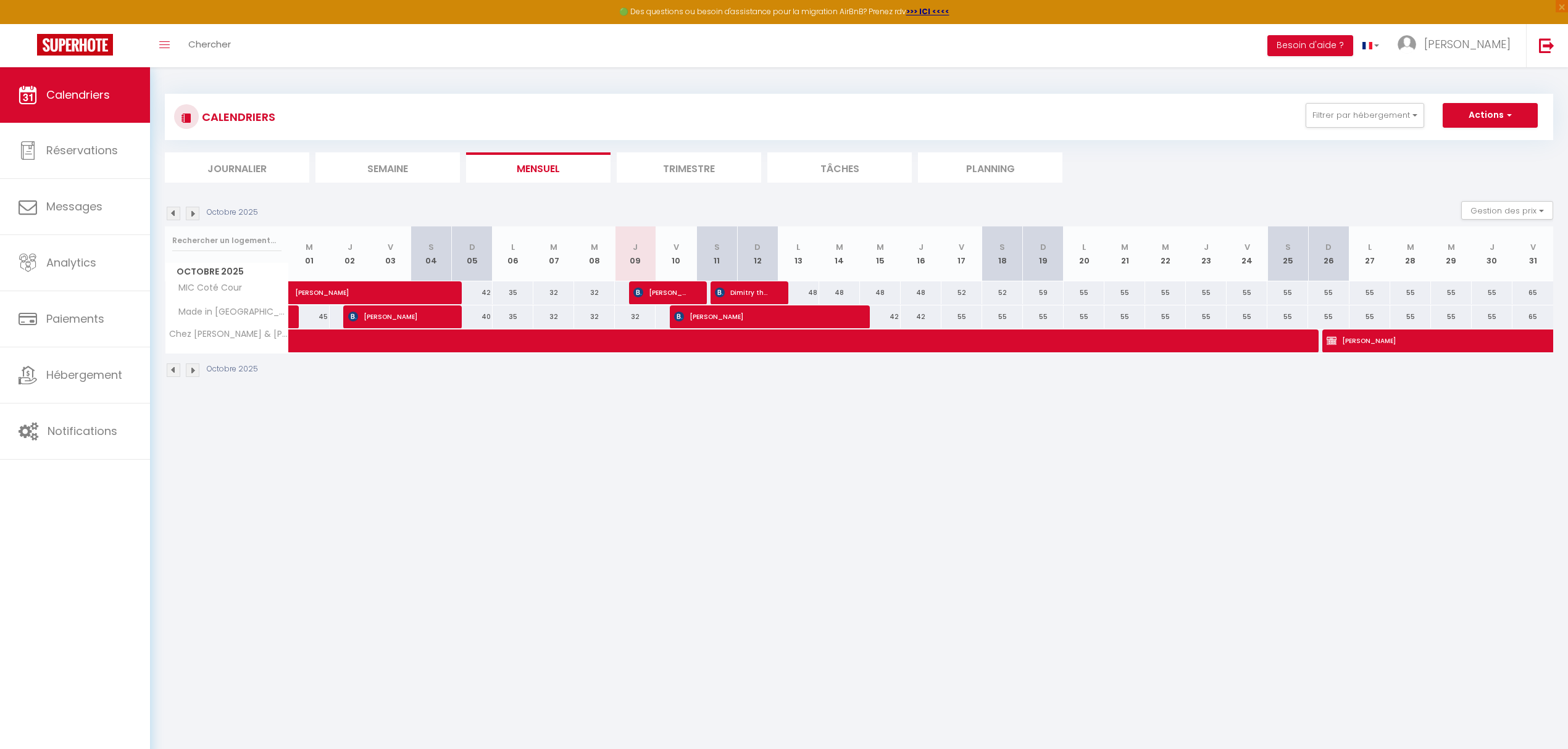
click at [174, 211] on img at bounding box center [173, 213] width 13 height 13
